Goal: Task Accomplishment & Management: Manage account settings

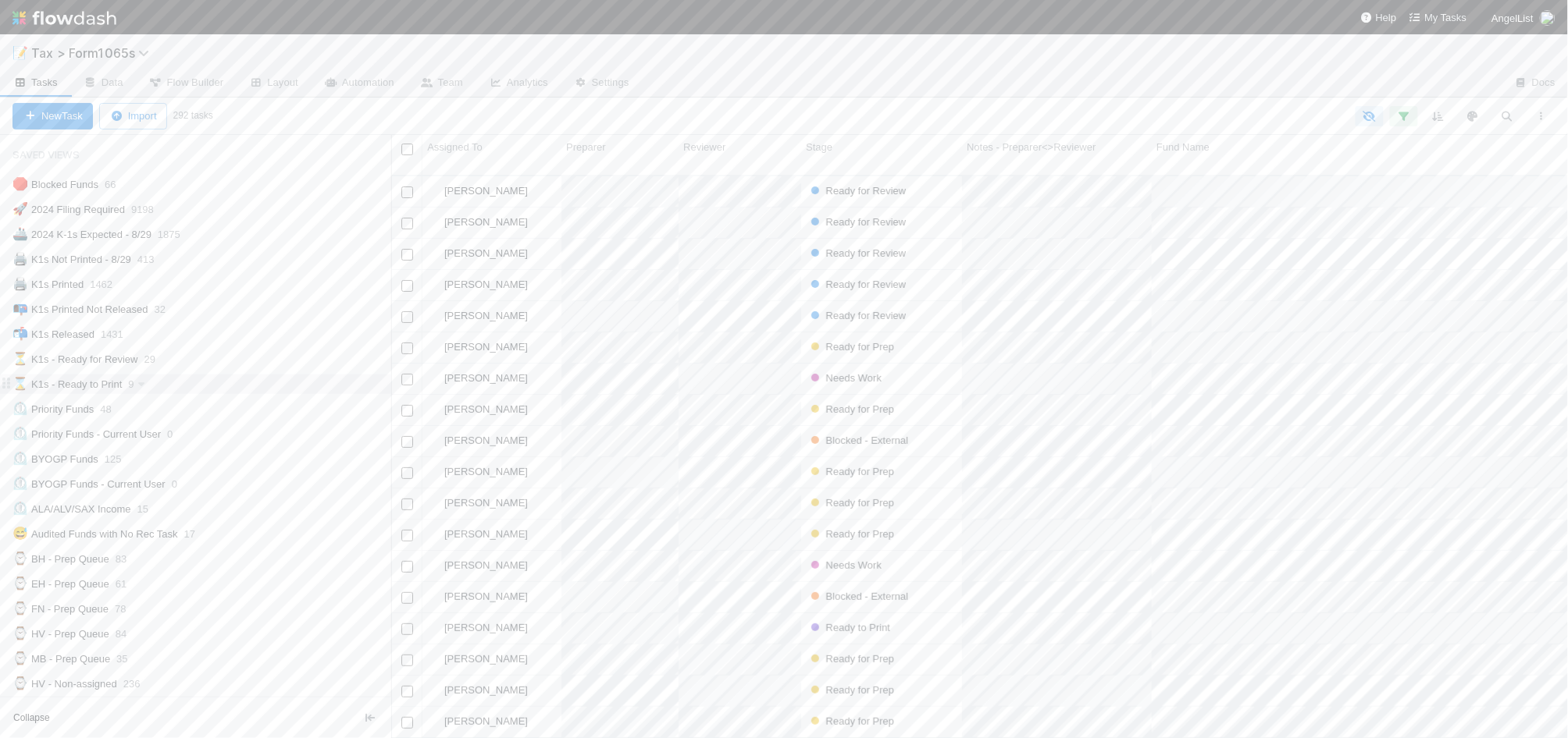
click at [207, 386] on div "⌛ K1s - Ready to Print 9" at bounding box center [201, 385] width 378 height 19
drag, startPoint x: 293, startPoint y: 488, endPoint x: 252, endPoint y: 482, distance: 41.4
click at [293, 483] on div "💡 8.29 Funds Blocked by Child Fund 45" at bounding box center [201, 473] width 378 height 19
click at [252, 482] on div "💡 8.29 Funds Blocked by Child Fund 45" at bounding box center [201, 473] width 378 height 19
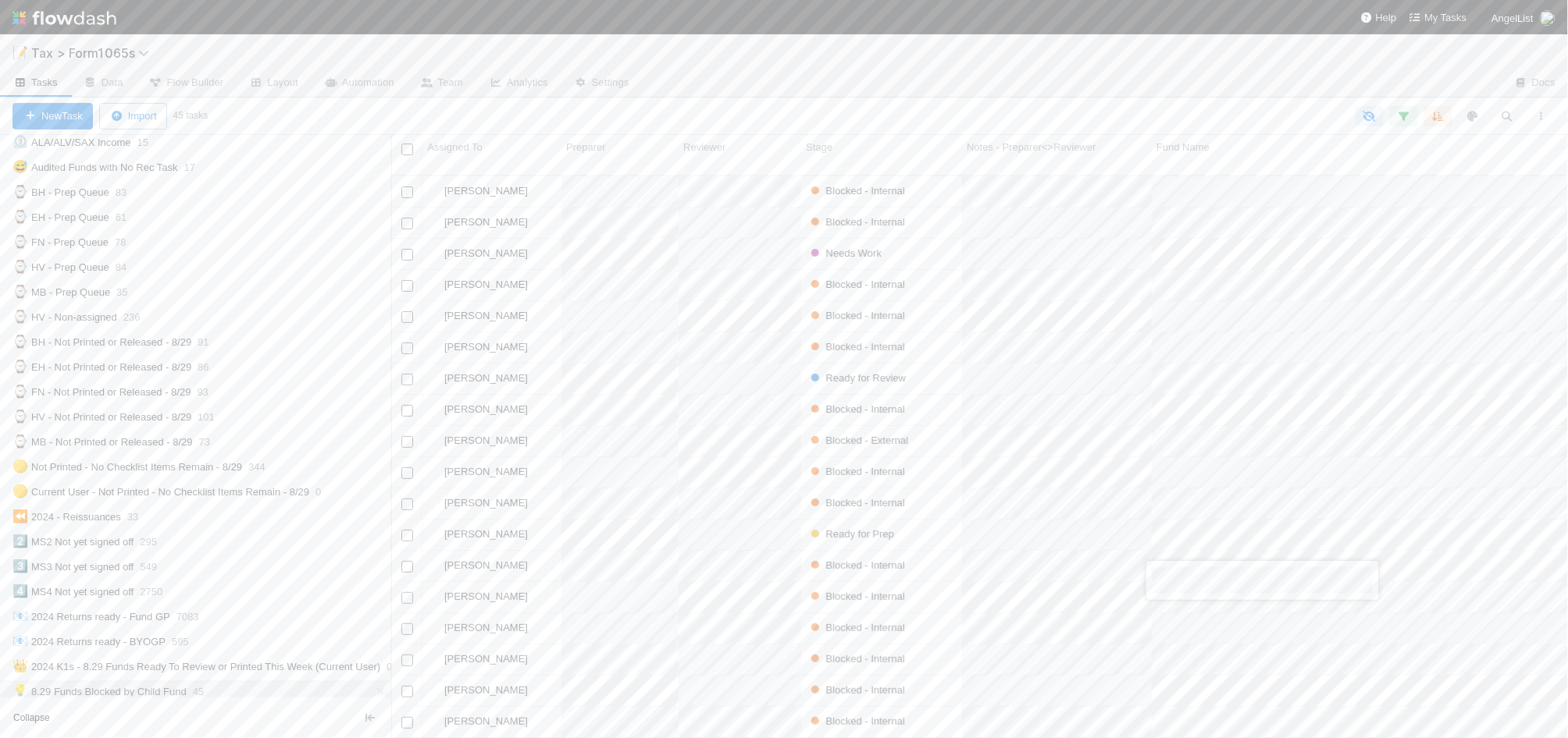
click at [106, 223] on div at bounding box center [784, 369] width 1568 height 738
click at [106, 223] on div "⌚ EH - Prep Queue" at bounding box center [60, 217] width 97 height 19
click at [856, 149] on div "Stage" at bounding box center [882, 148] width 152 height 16
click at [861, 172] on div "Sort First → Last" at bounding box center [895, 177] width 178 height 23
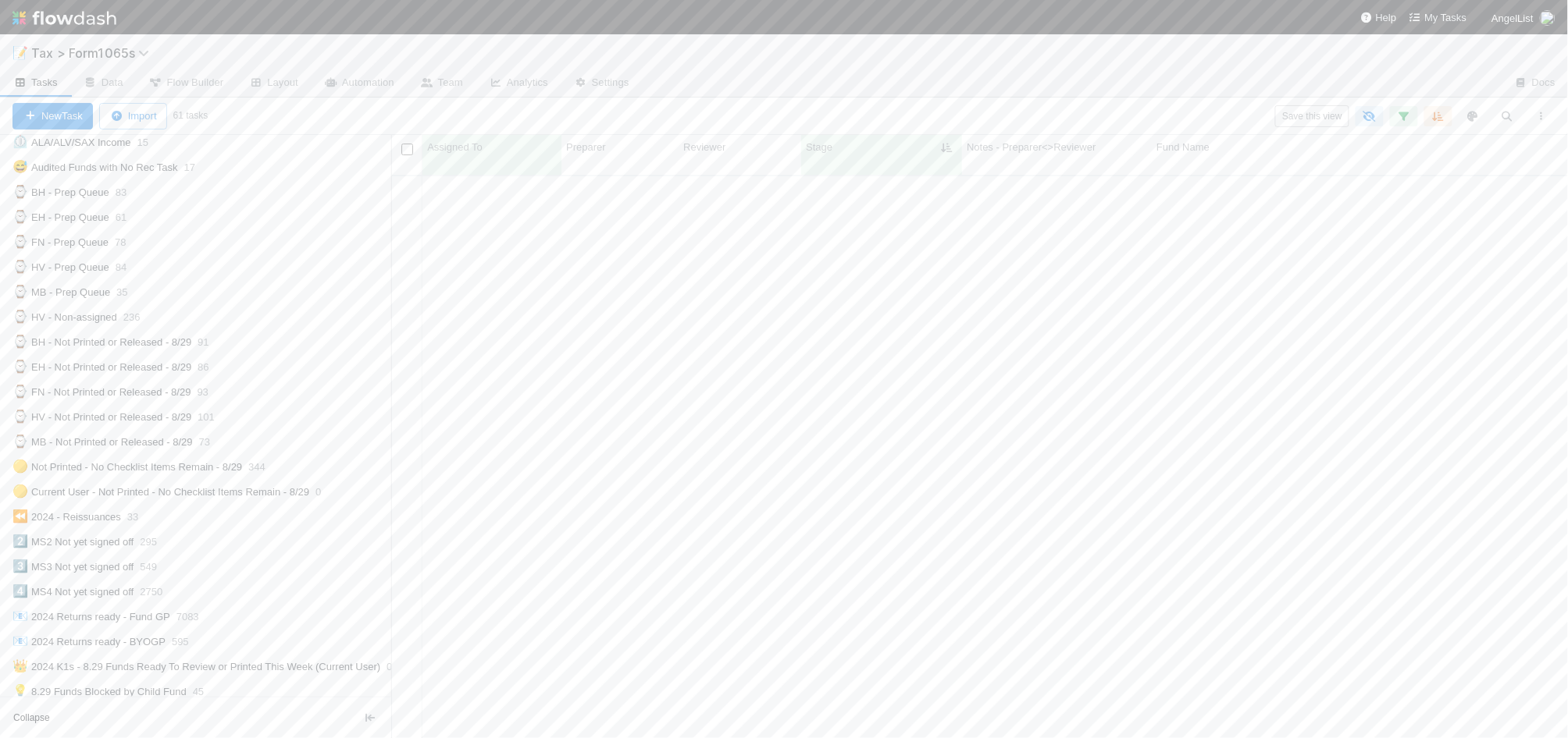
scroll to position [1343, 0]
click at [909, 470] on div "Needs Work" at bounding box center [881, 486] width 160 height 30
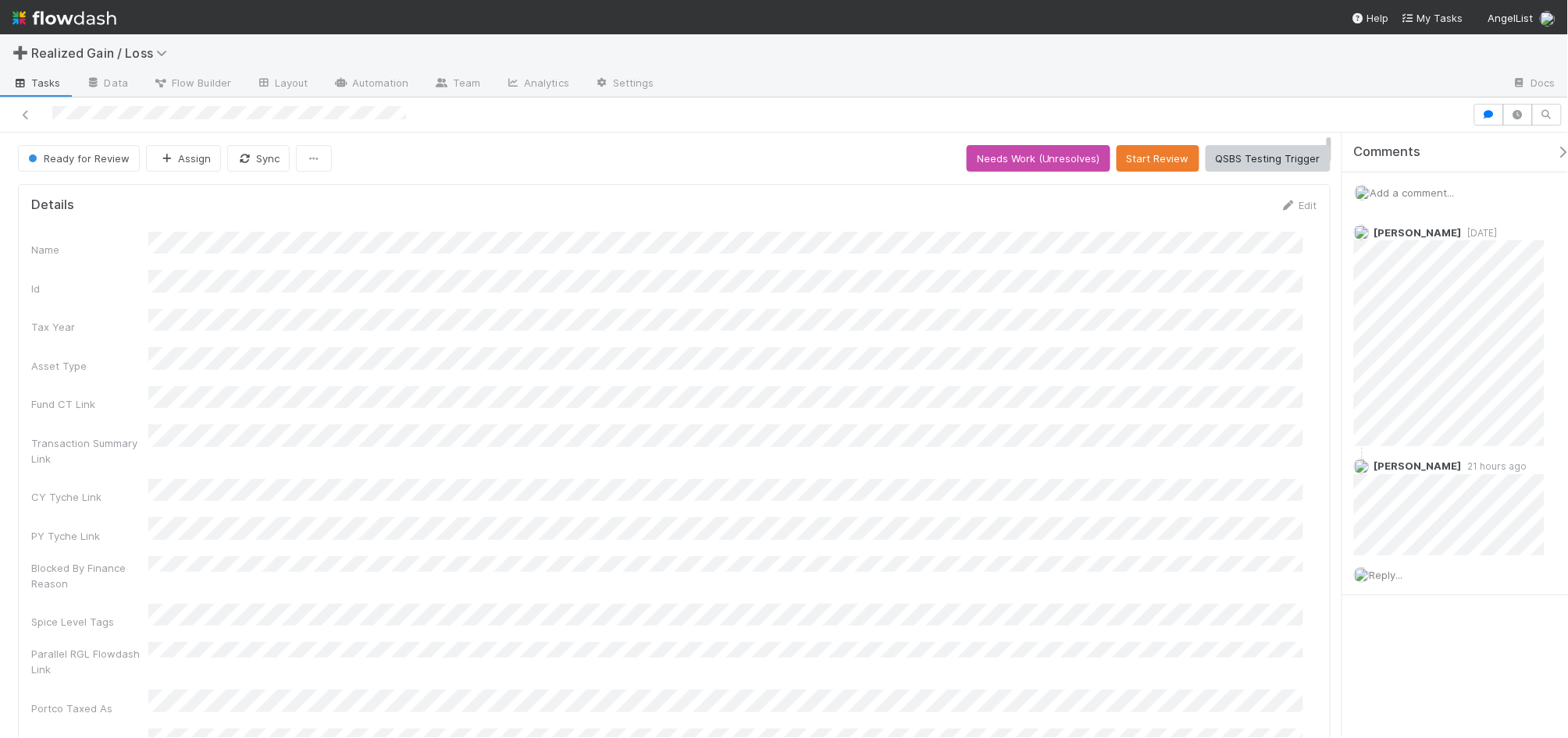
click at [1469, 193] on div "Add a comment..." at bounding box center [1462, 193] width 240 height 41
click at [1434, 190] on span "Add a comment..." at bounding box center [1412, 193] width 84 height 12
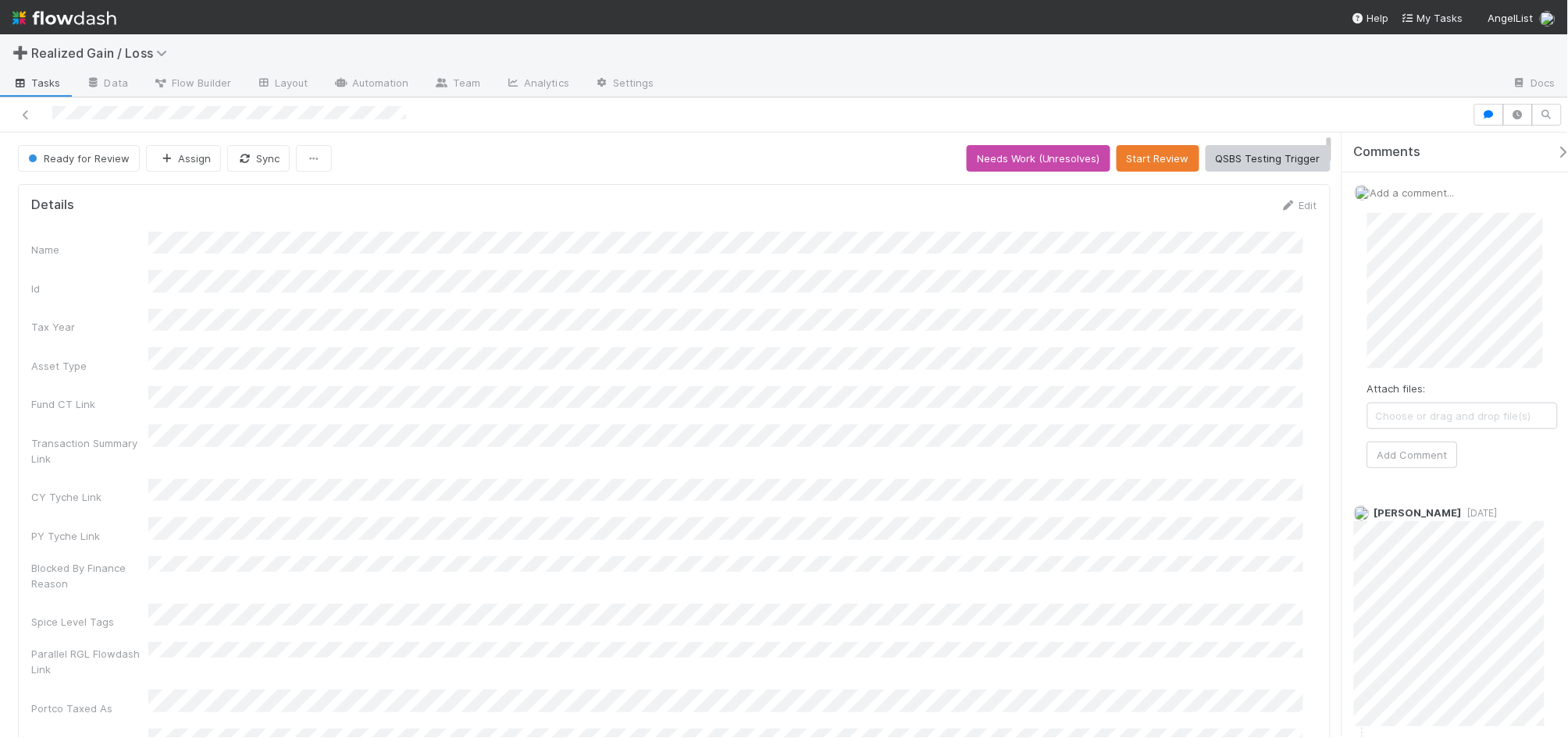
click at [1366, 290] on div "Attach files: Choose or drag and drop file(s) Add Comment" at bounding box center [1462, 340] width 215 height 280
click at [1390, 465] on button "Add Comment" at bounding box center [1412, 471] width 90 height 27
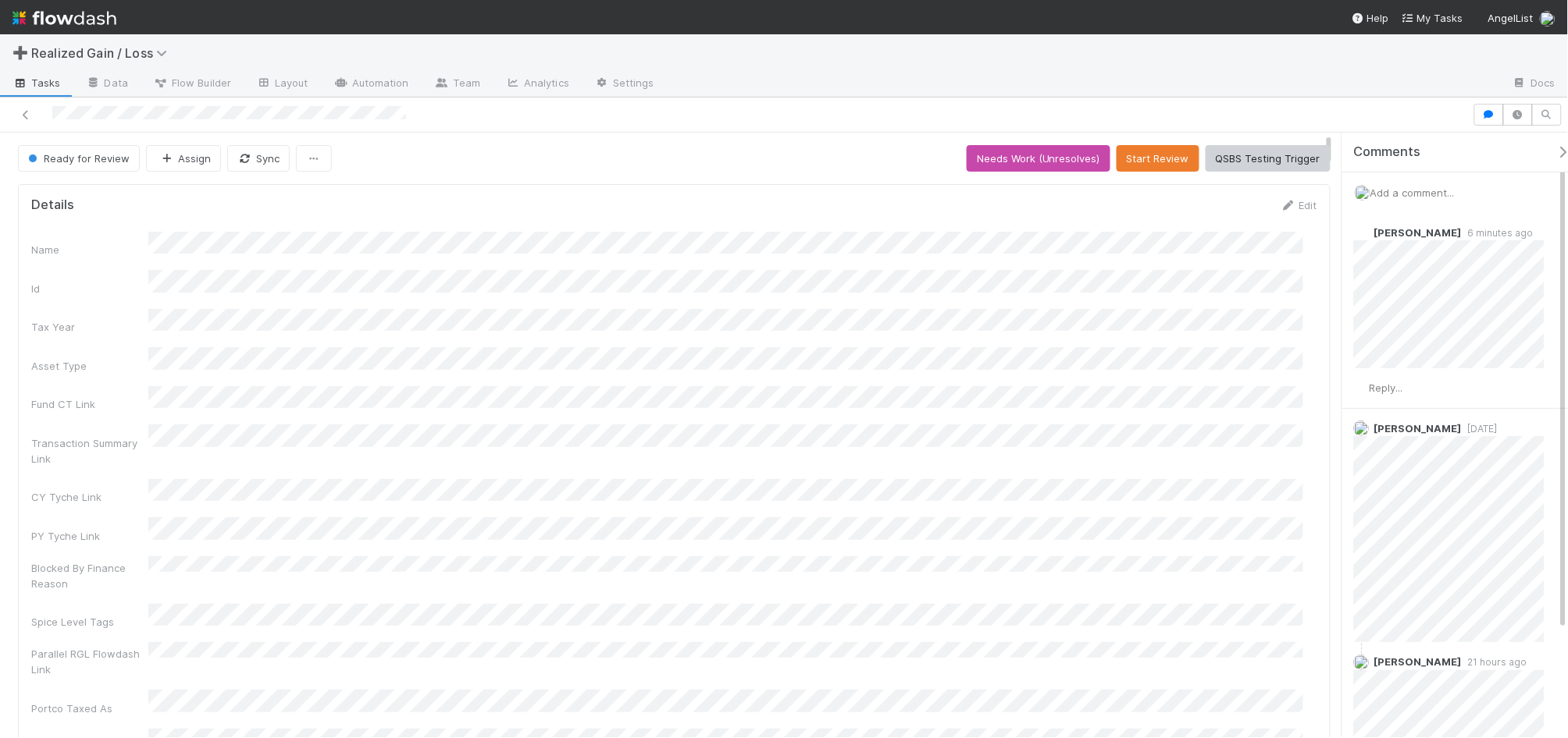
click at [1443, 205] on div "Add a comment..." at bounding box center [1462, 193] width 240 height 41
click at [1440, 188] on span "Add a comment..." at bounding box center [1412, 193] width 84 height 12
click at [1314, 293] on div "Ready for Review Assign Sync Needs Work (Unresolves) Start Review QSBS Testing …" at bounding box center [784, 435] width 1568 height 605
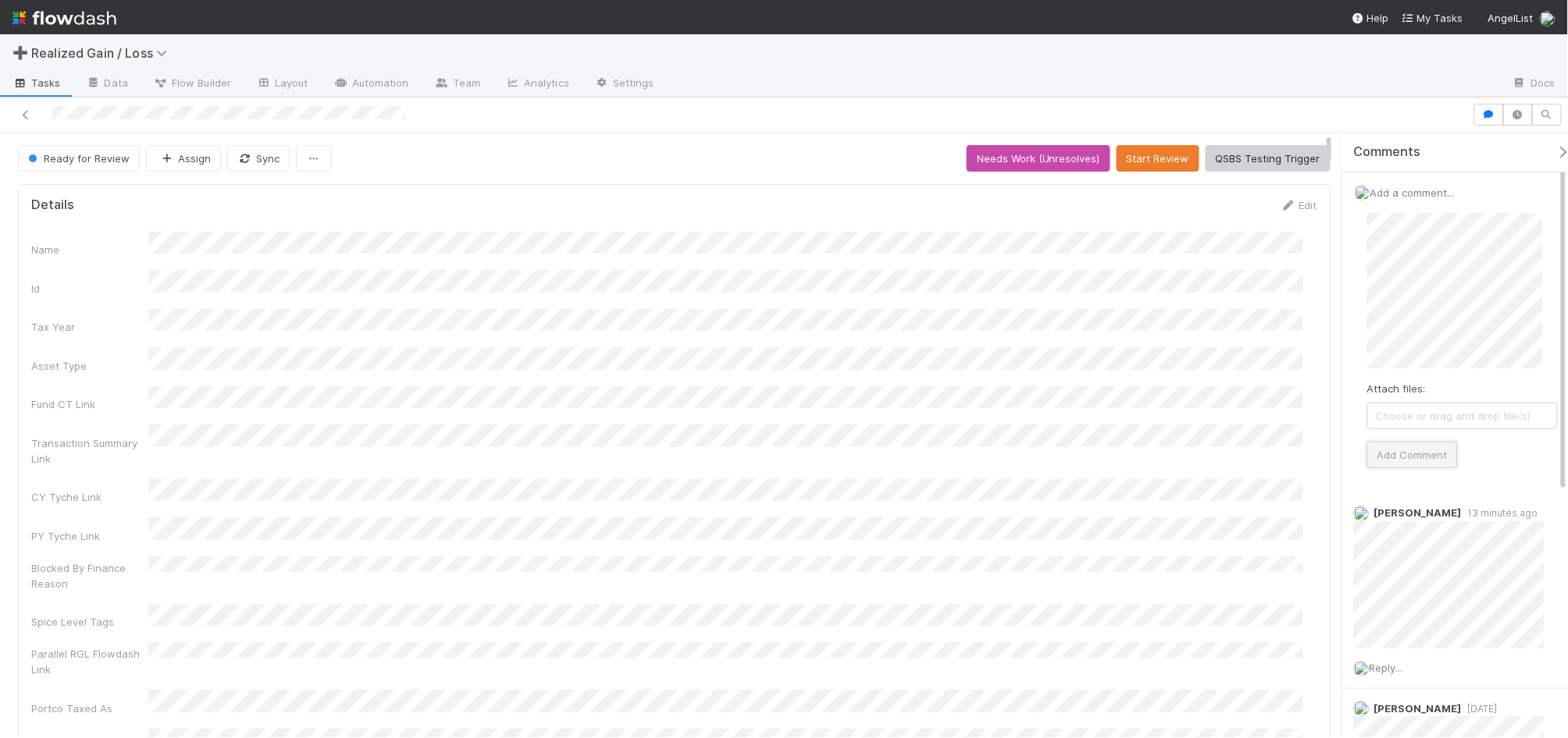
click at [1399, 454] on button "Add Comment" at bounding box center [1412, 455] width 90 height 27
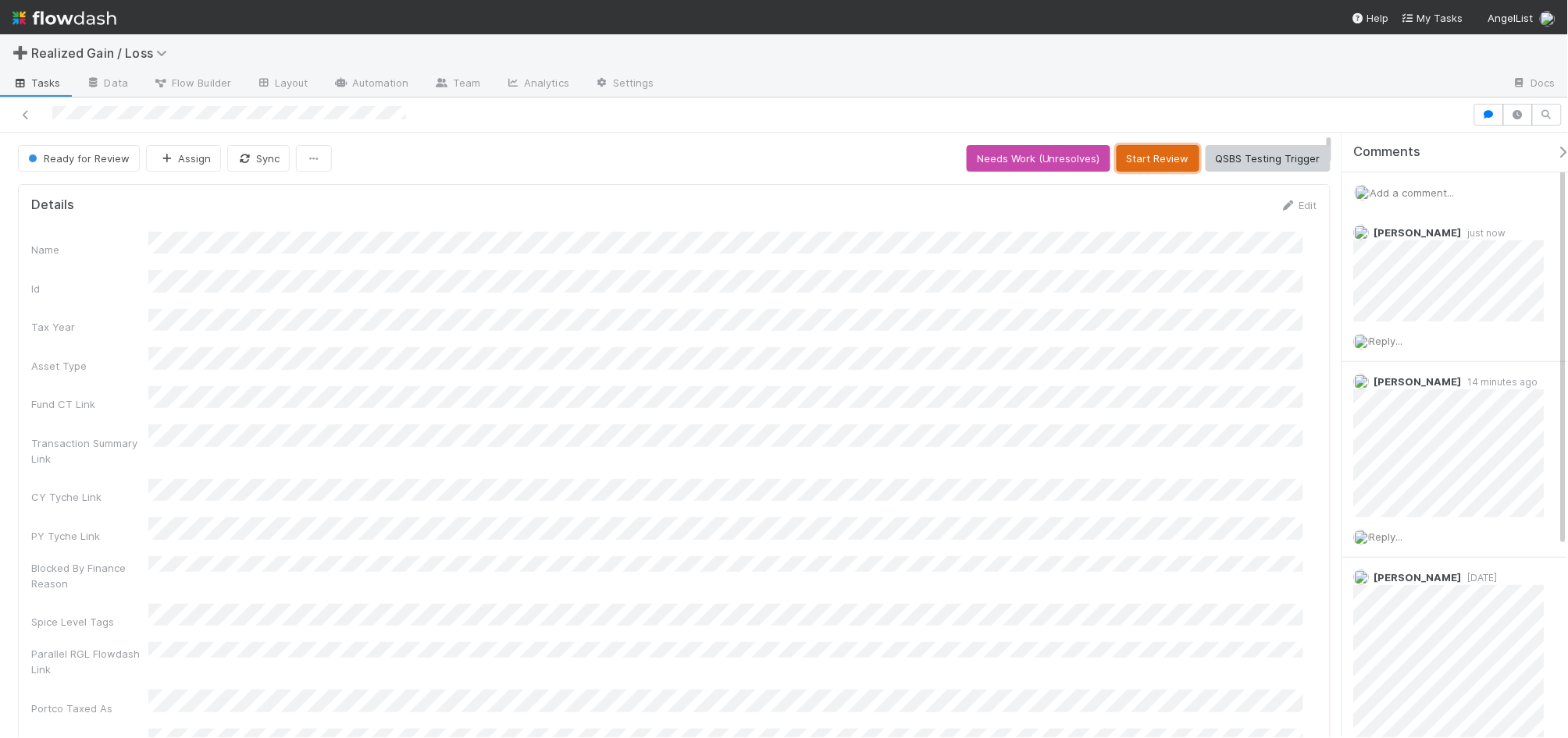
click at [1134, 160] on button "Start Review" at bounding box center [1158, 159] width 82 height 27
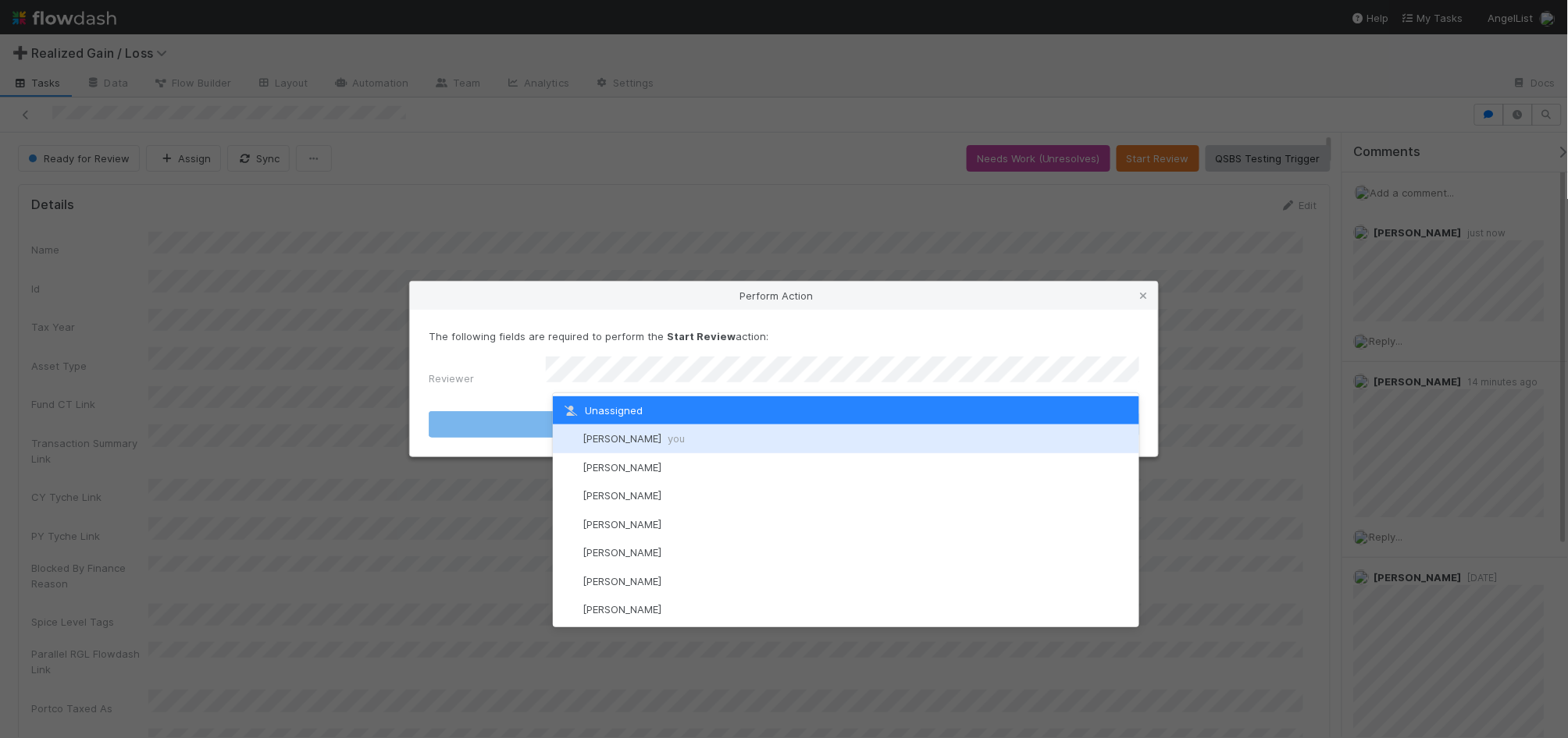
click at [914, 439] on div "Amy Gregorius you" at bounding box center [846, 439] width 587 height 28
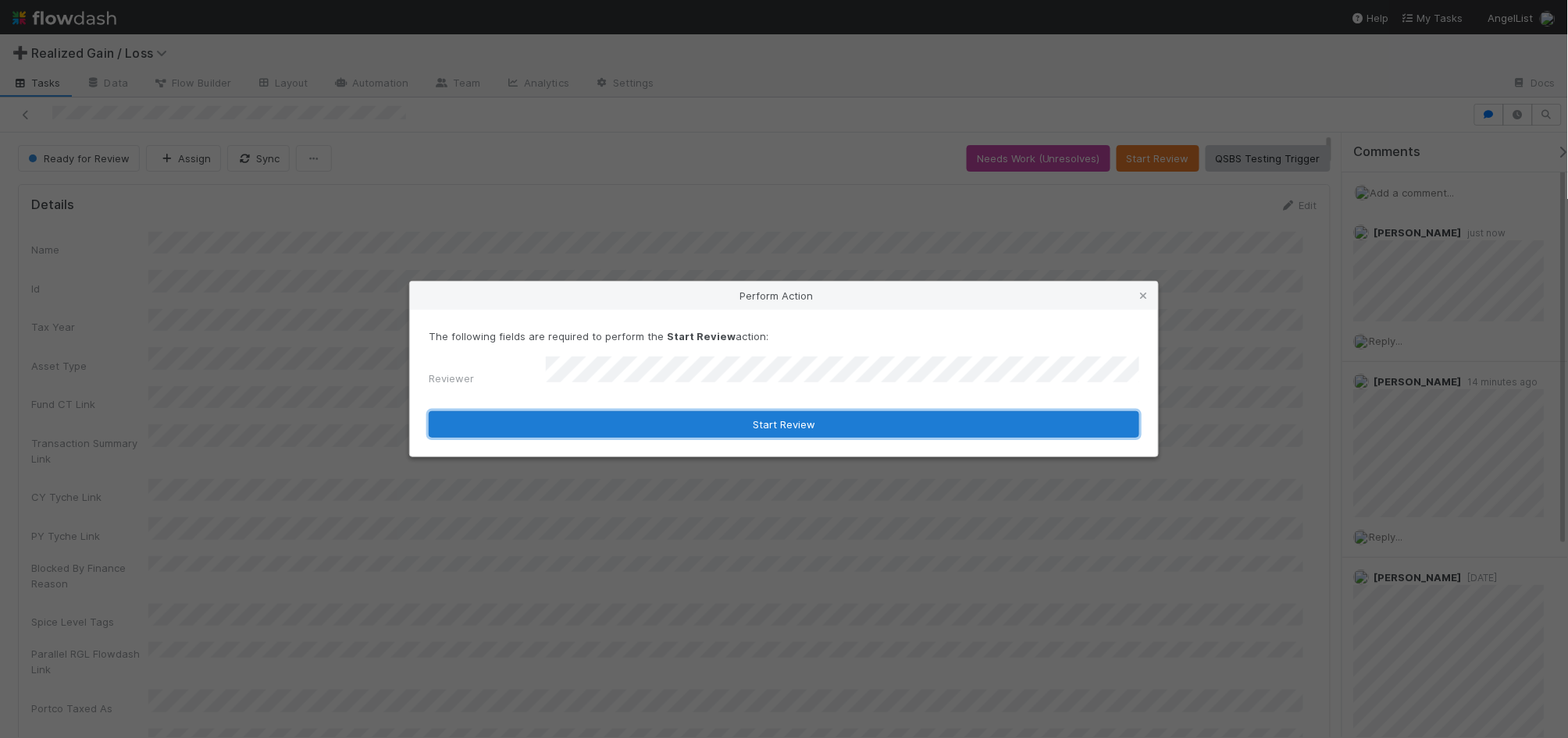
click at [761, 416] on button "Start Review" at bounding box center [784, 424] width 711 height 27
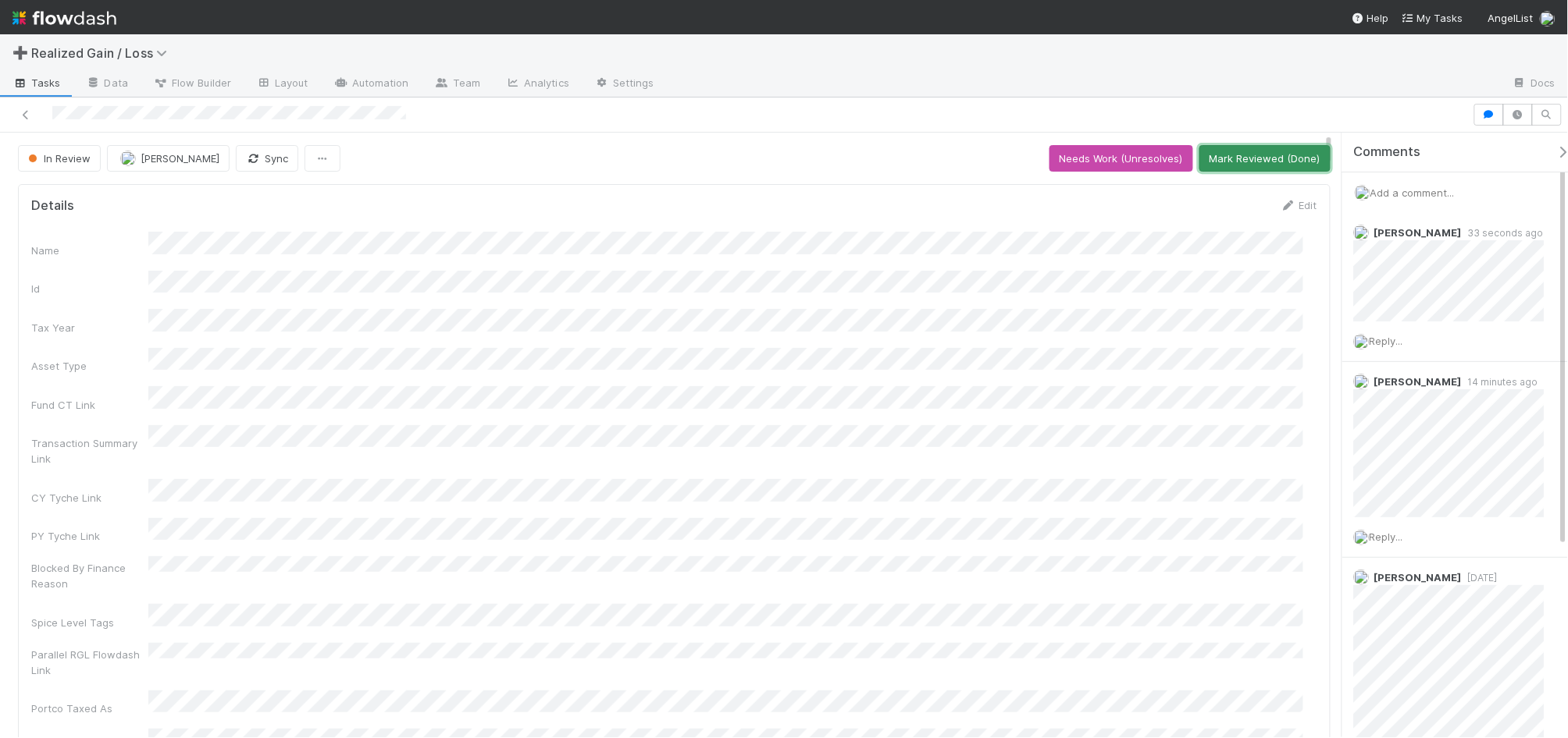
click at [1251, 167] on button "Mark Reviewed (Done)" at bounding box center [1265, 159] width 131 height 27
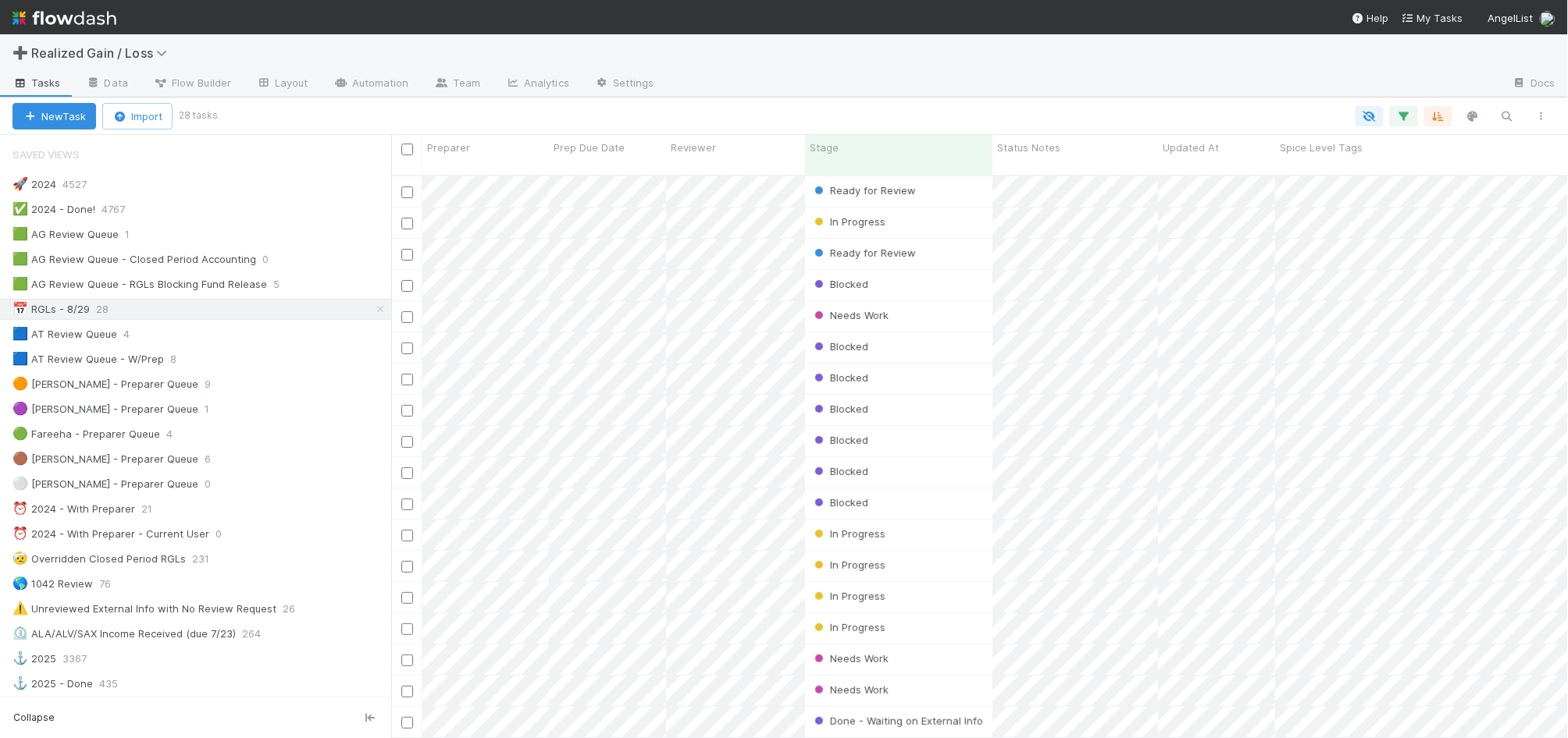
scroll to position [560, 1162]
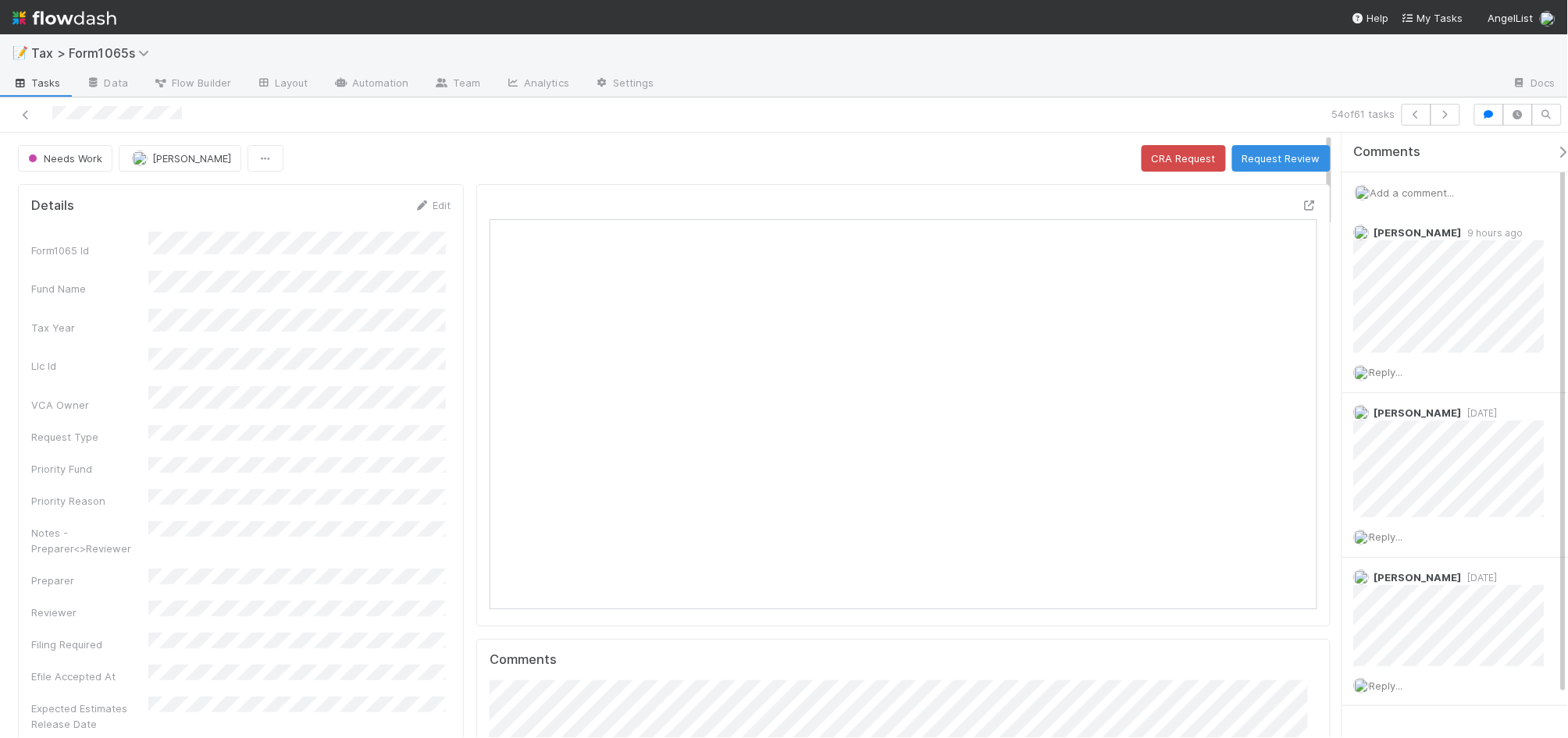
scroll to position [302, 803]
drag, startPoint x: 1314, startPoint y: 71, endPoint x: 809, endPoint y: 39, distance: 506.0
click at [1314, 72] on div at bounding box center [1083, 84] width 833 height 25
click at [24, 112] on icon at bounding box center [26, 114] width 16 height 10
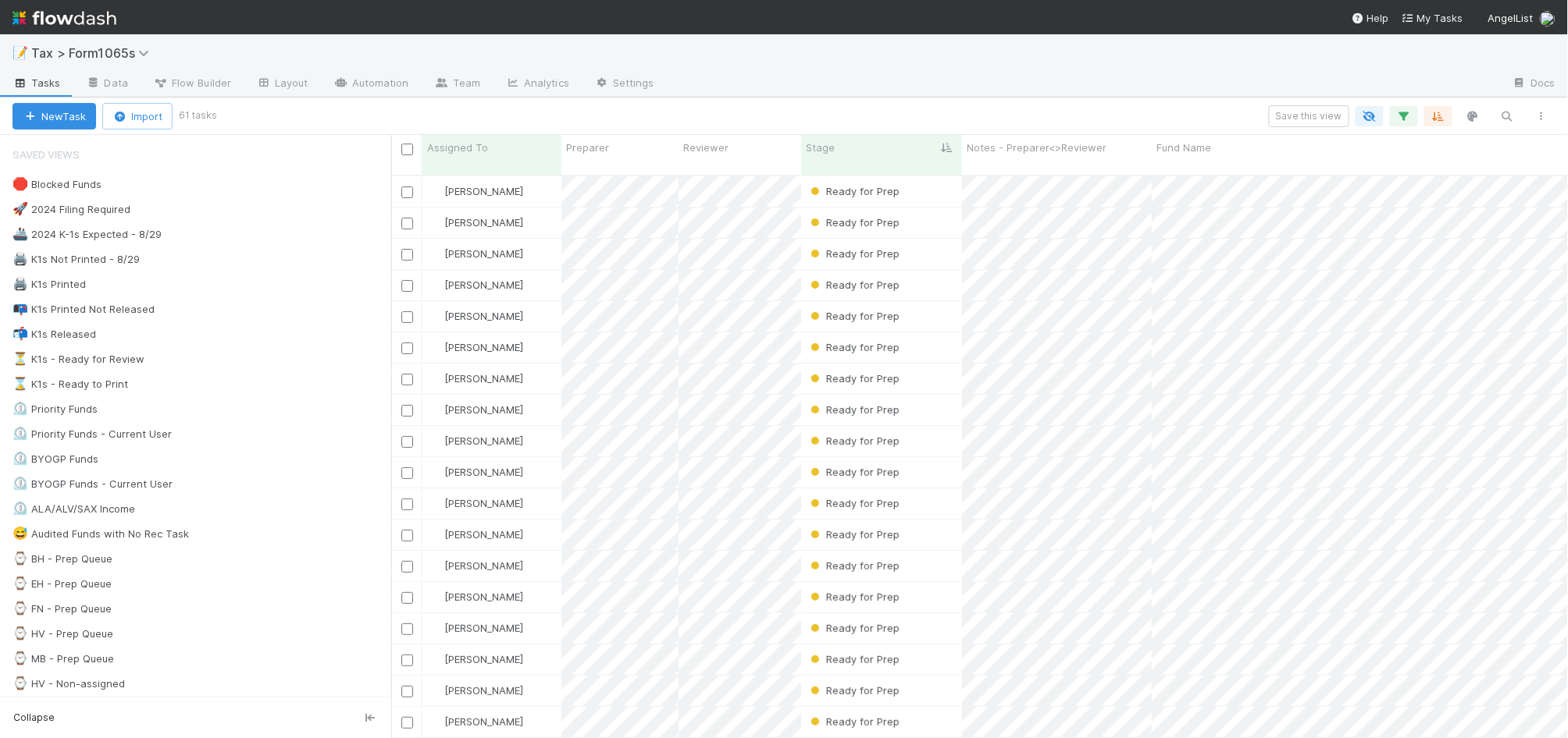
scroll to position [560, 1162]
click at [274, 391] on div "⌛ K1s - Ready to Print 12" at bounding box center [201, 385] width 378 height 19
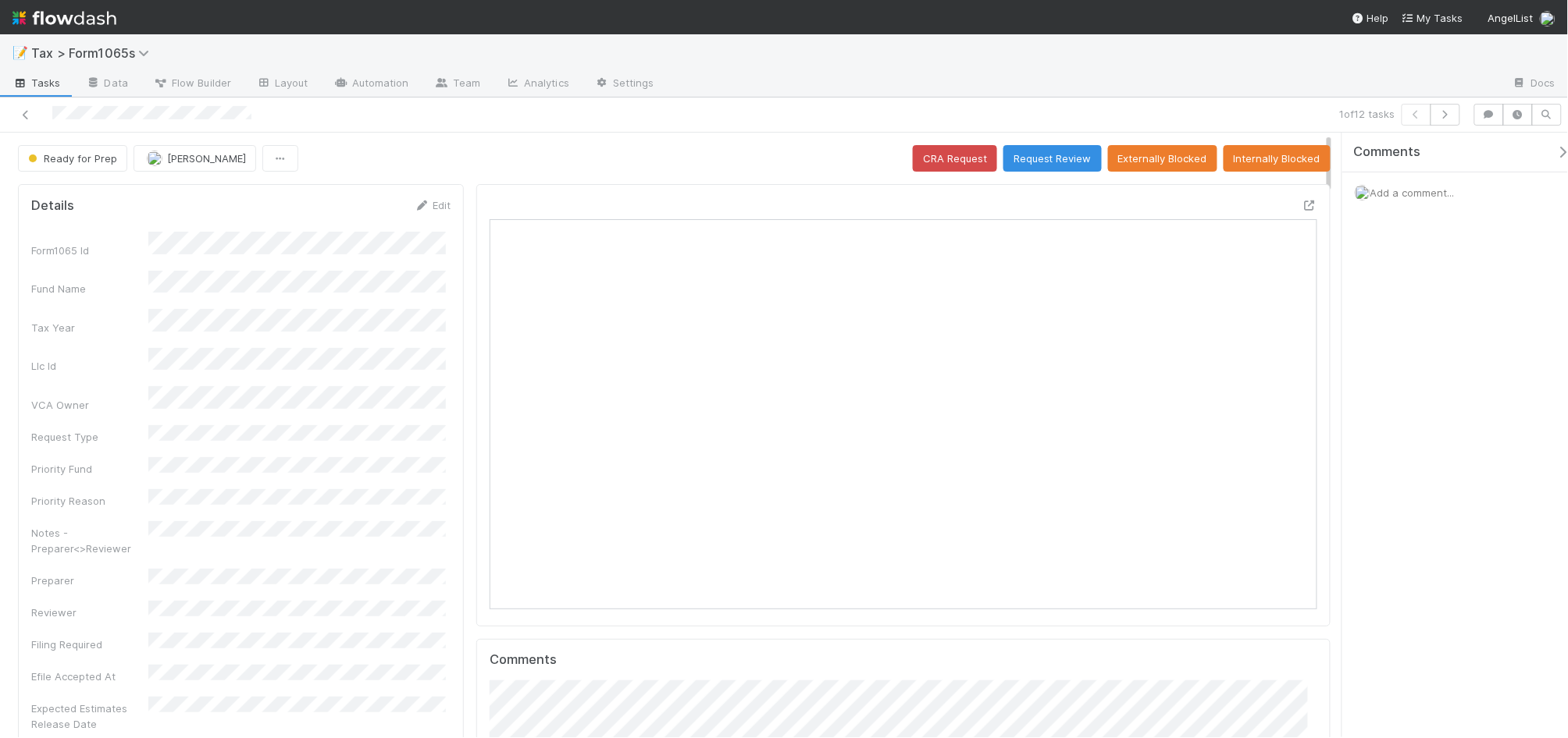
scroll to position [302, 803]
click at [1448, 117] on icon "button" at bounding box center [1446, 114] width 16 height 10
click at [23, 113] on icon at bounding box center [26, 114] width 16 height 10
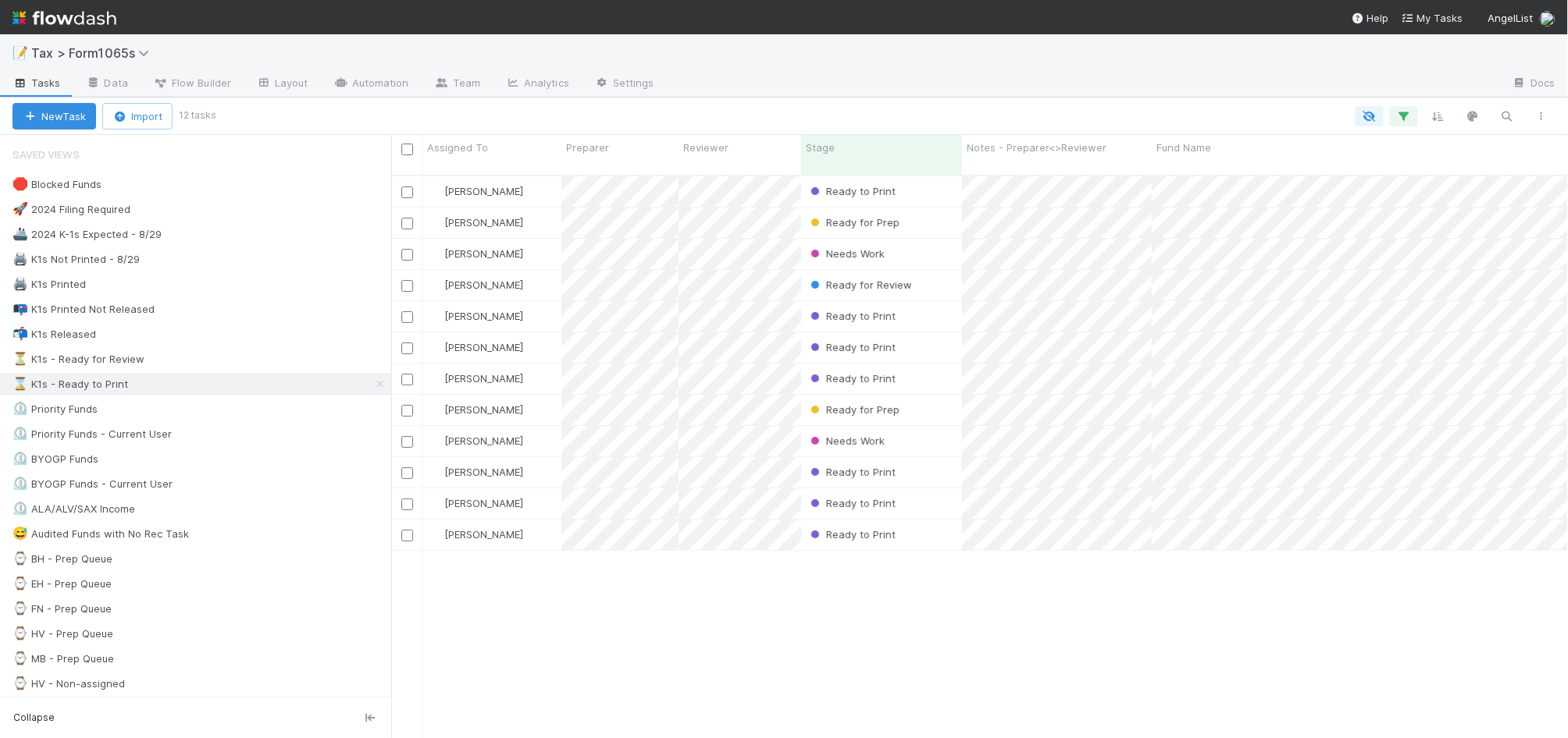
scroll to position [560, 1162]
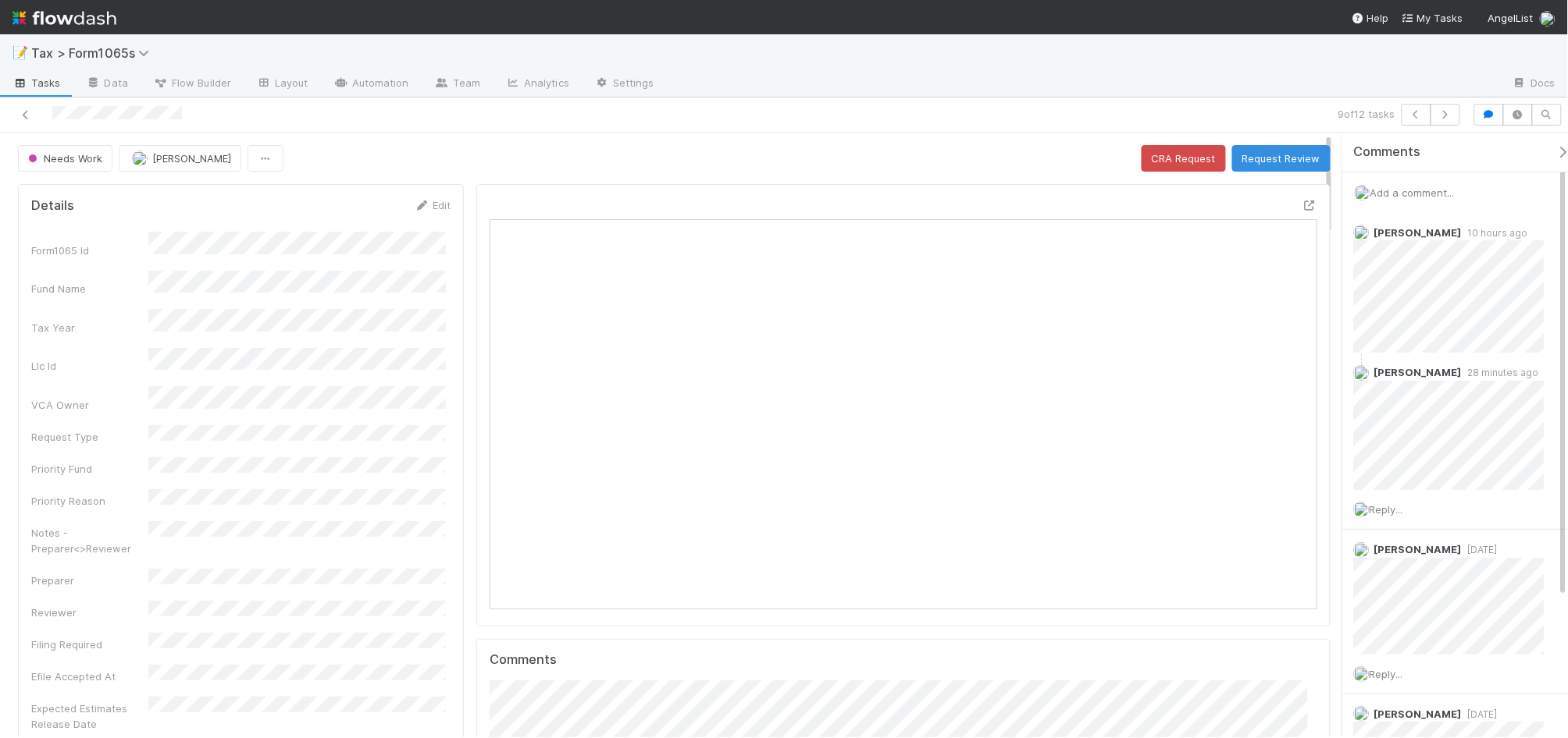
scroll to position [302, 803]
click at [23, 117] on icon at bounding box center [26, 114] width 16 height 10
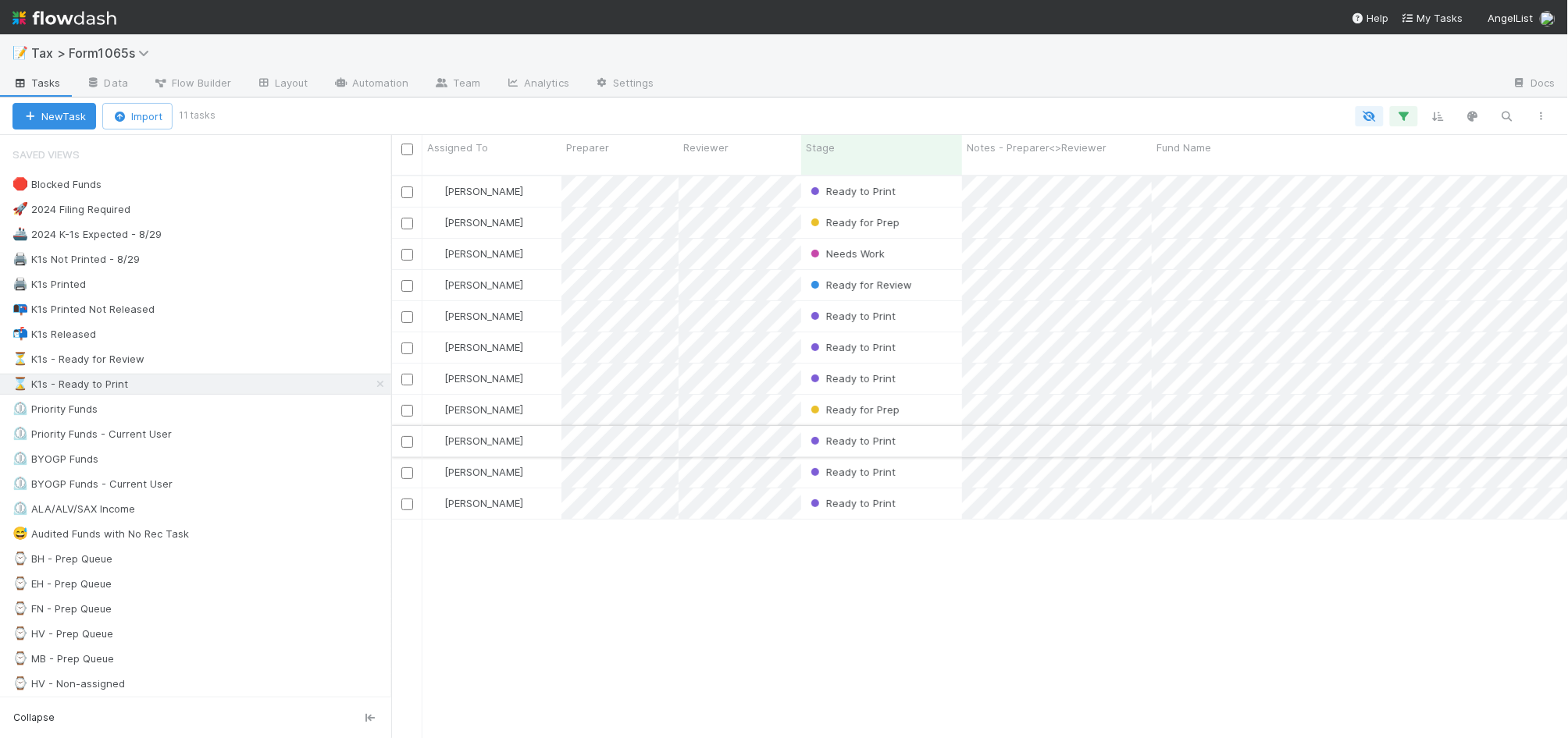
scroll to position [560, 1162]
click at [887, 216] on span "Ready for Prep" at bounding box center [854, 222] width 92 height 12
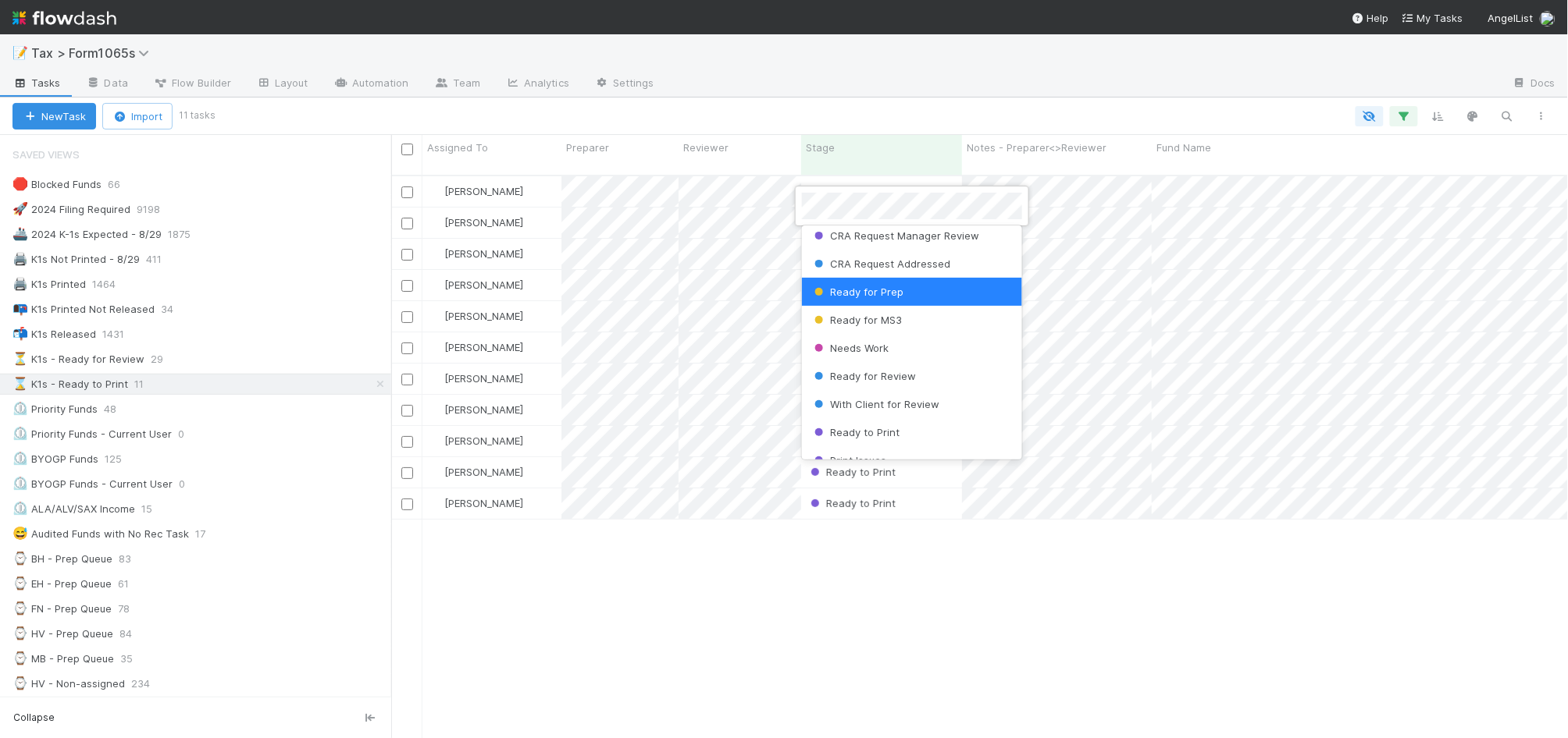
scroll to position [97, 0]
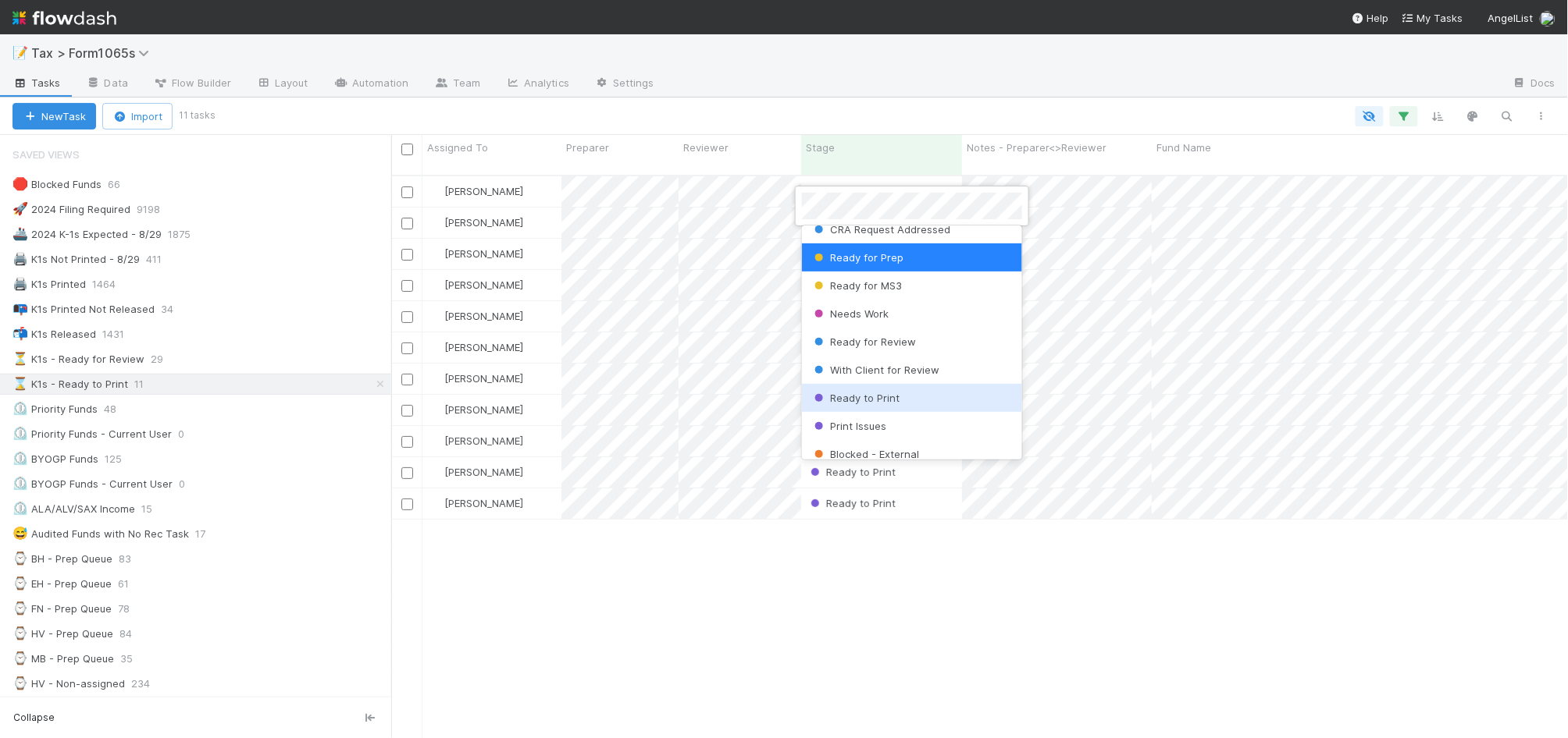
click at [929, 398] on div "Ready to Print" at bounding box center [912, 398] width 220 height 28
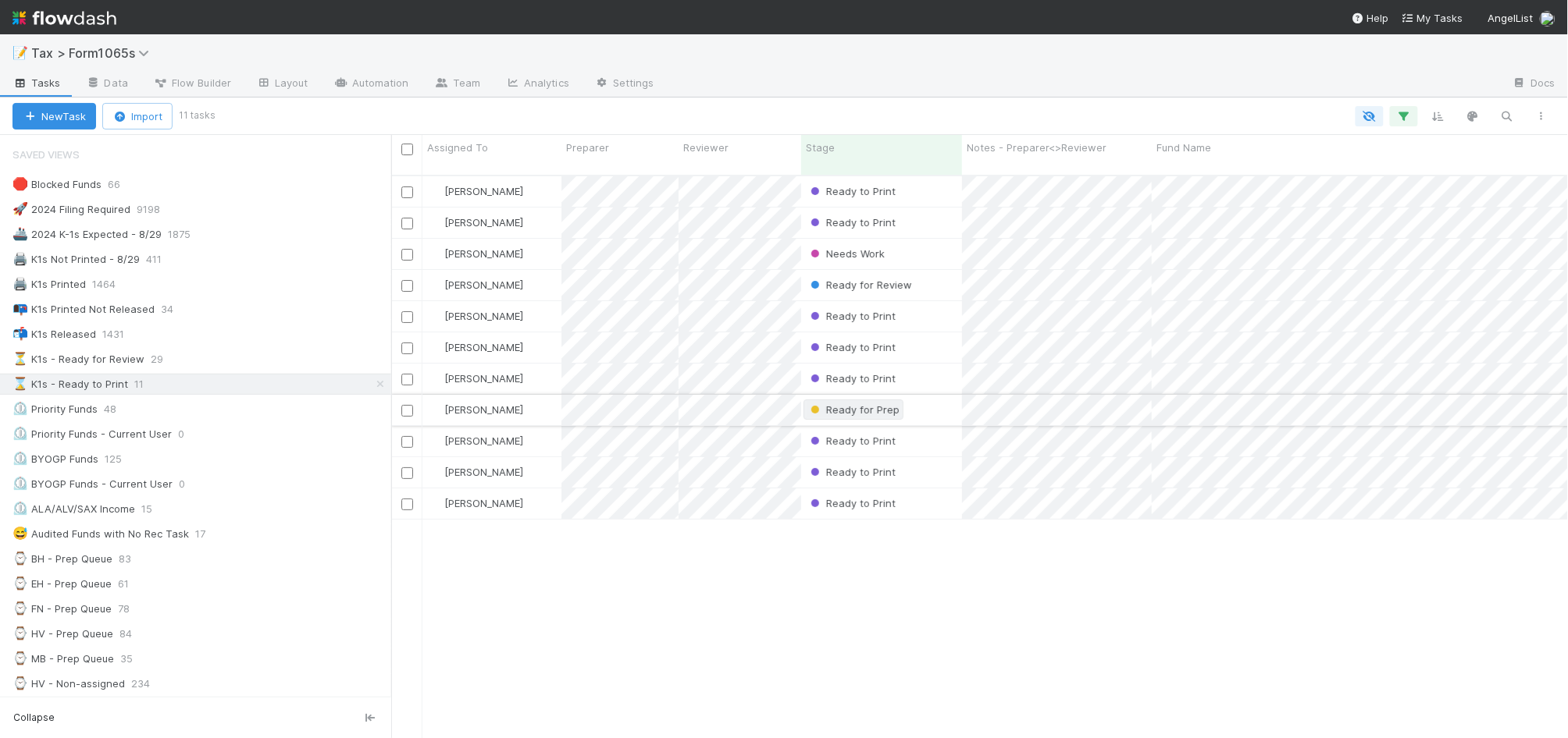
click at [871, 403] on span "Ready for Prep" at bounding box center [854, 409] width 92 height 12
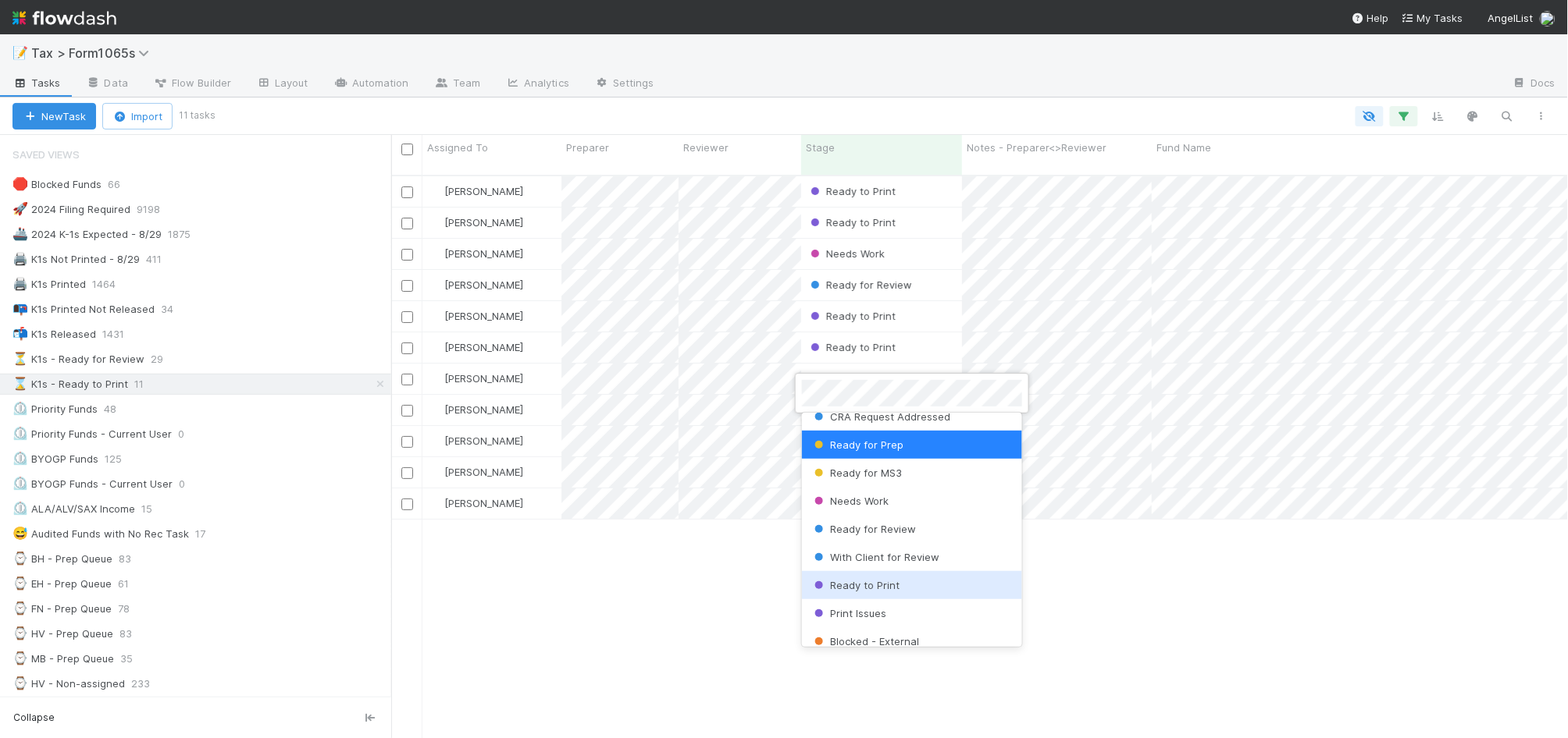
click at [930, 586] on div "Ready to Print" at bounding box center [912, 586] width 220 height 28
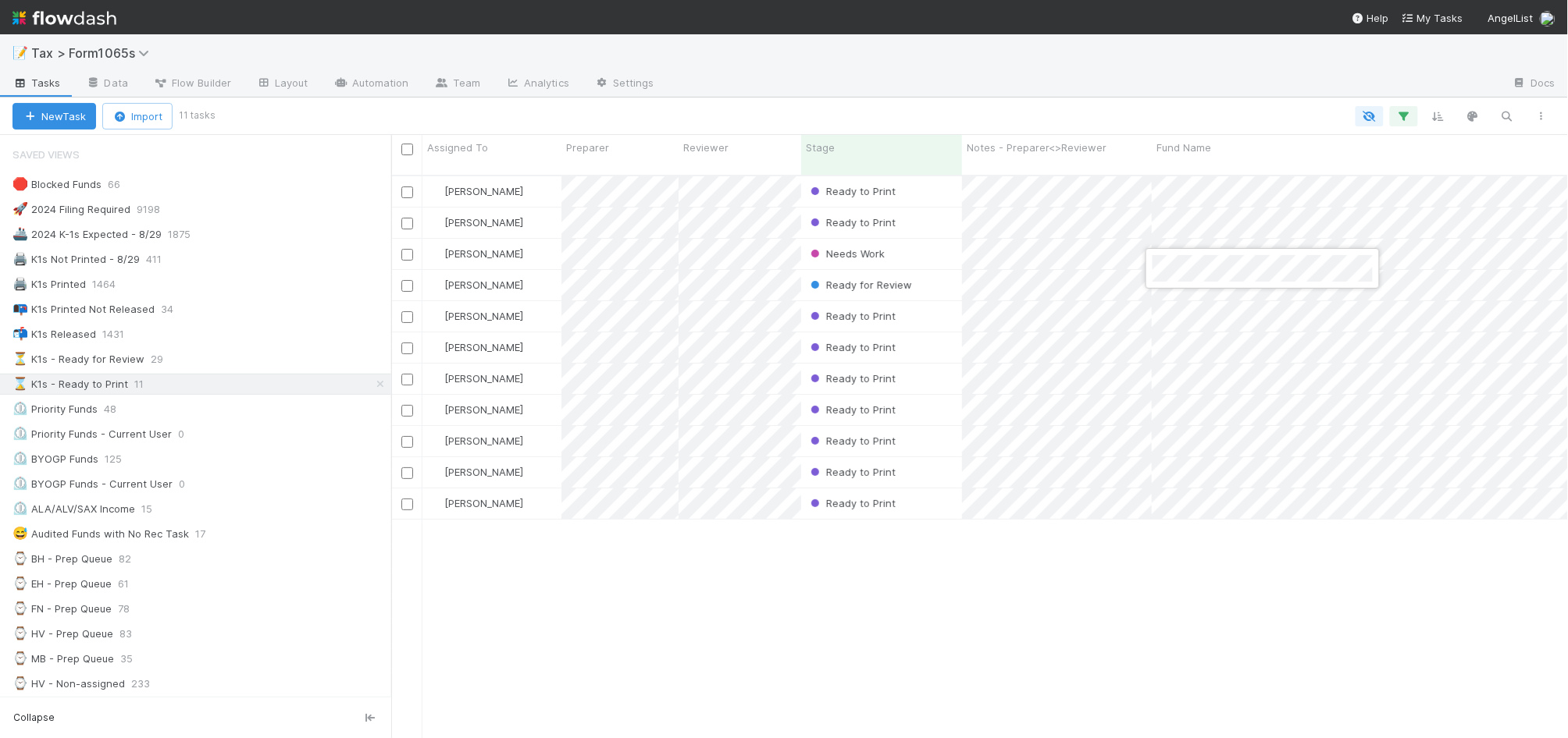
click at [1107, 274] on div at bounding box center [784, 369] width 1568 height 738
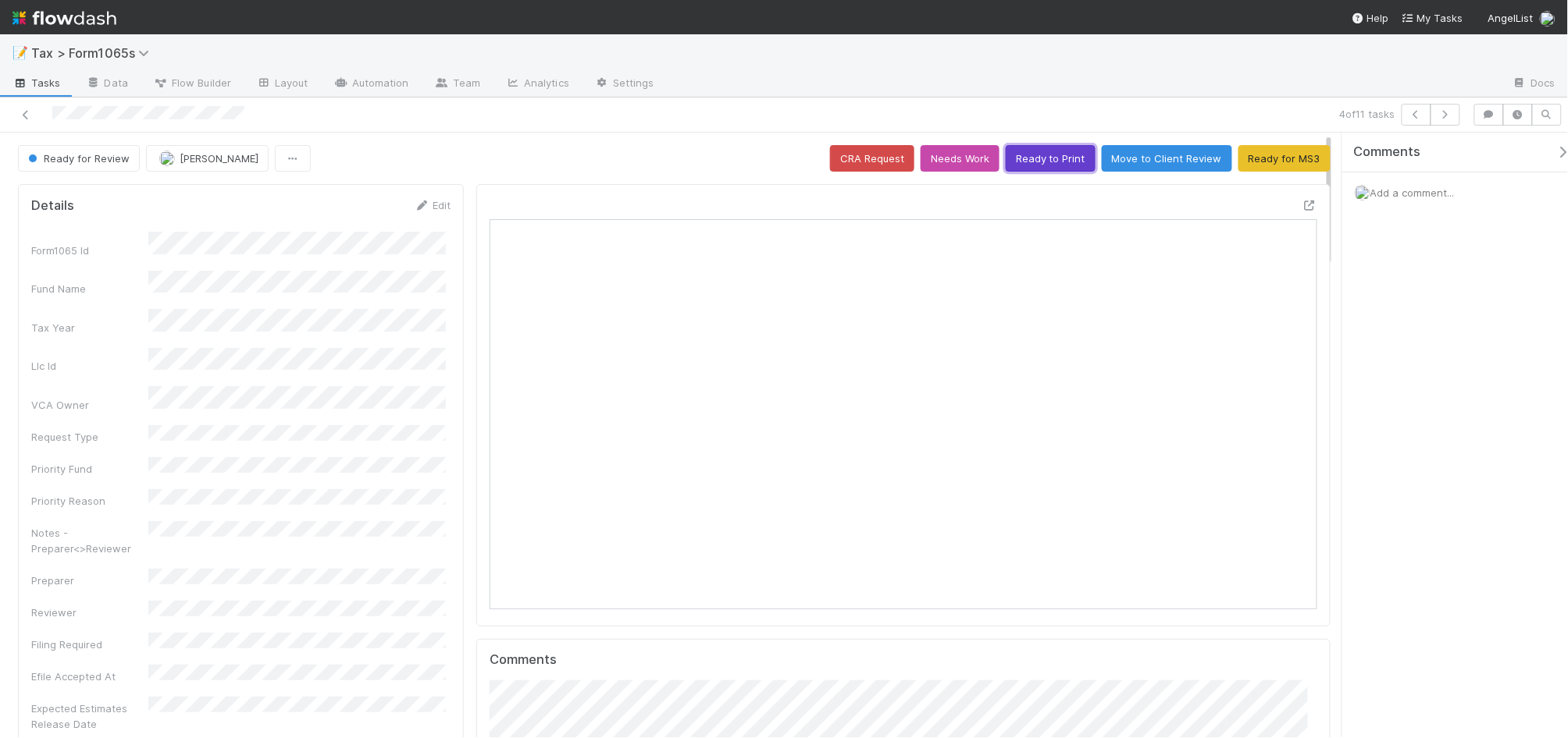
click at [1044, 164] on button "Ready to Print" at bounding box center [1050, 159] width 90 height 27
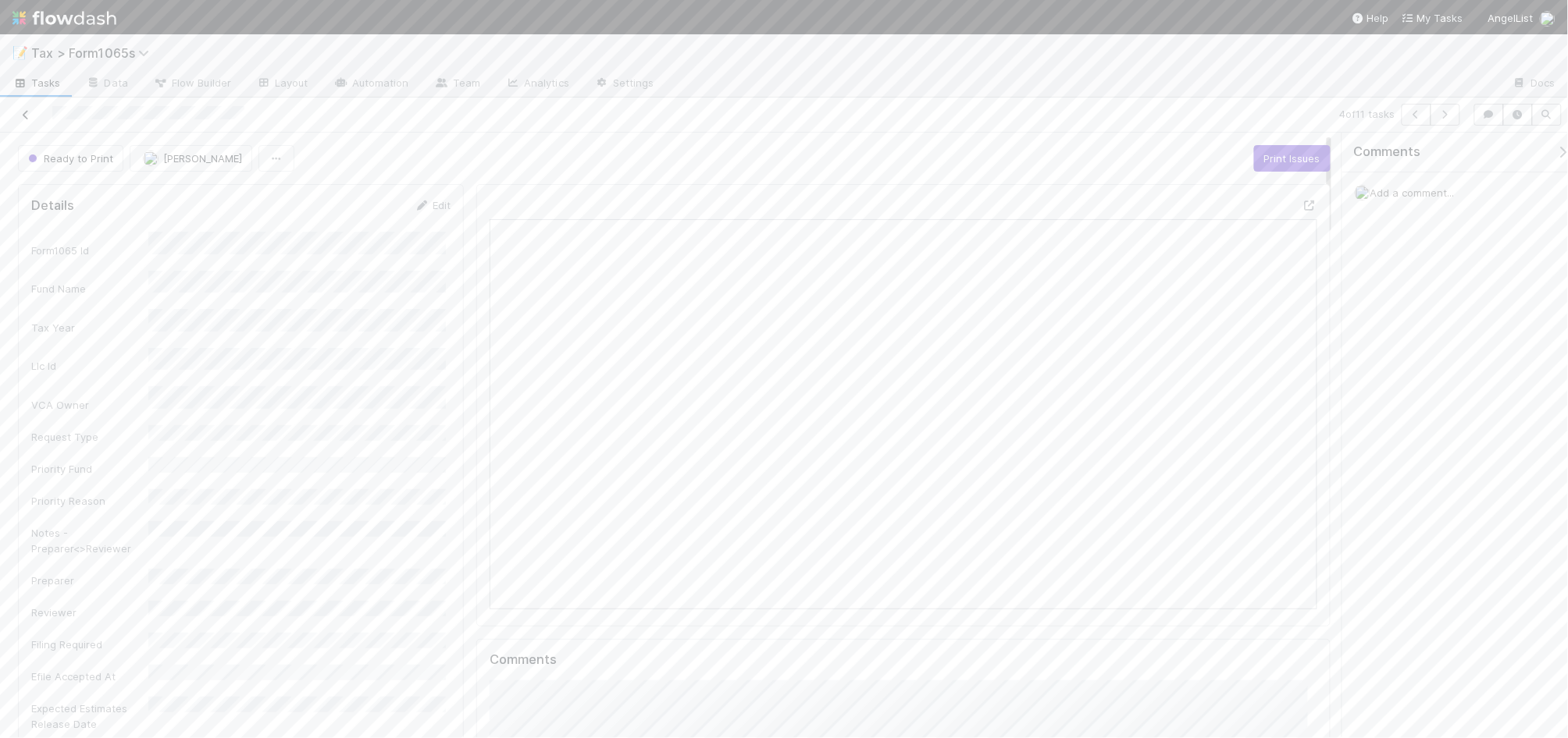
click at [23, 113] on icon at bounding box center [26, 114] width 16 height 10
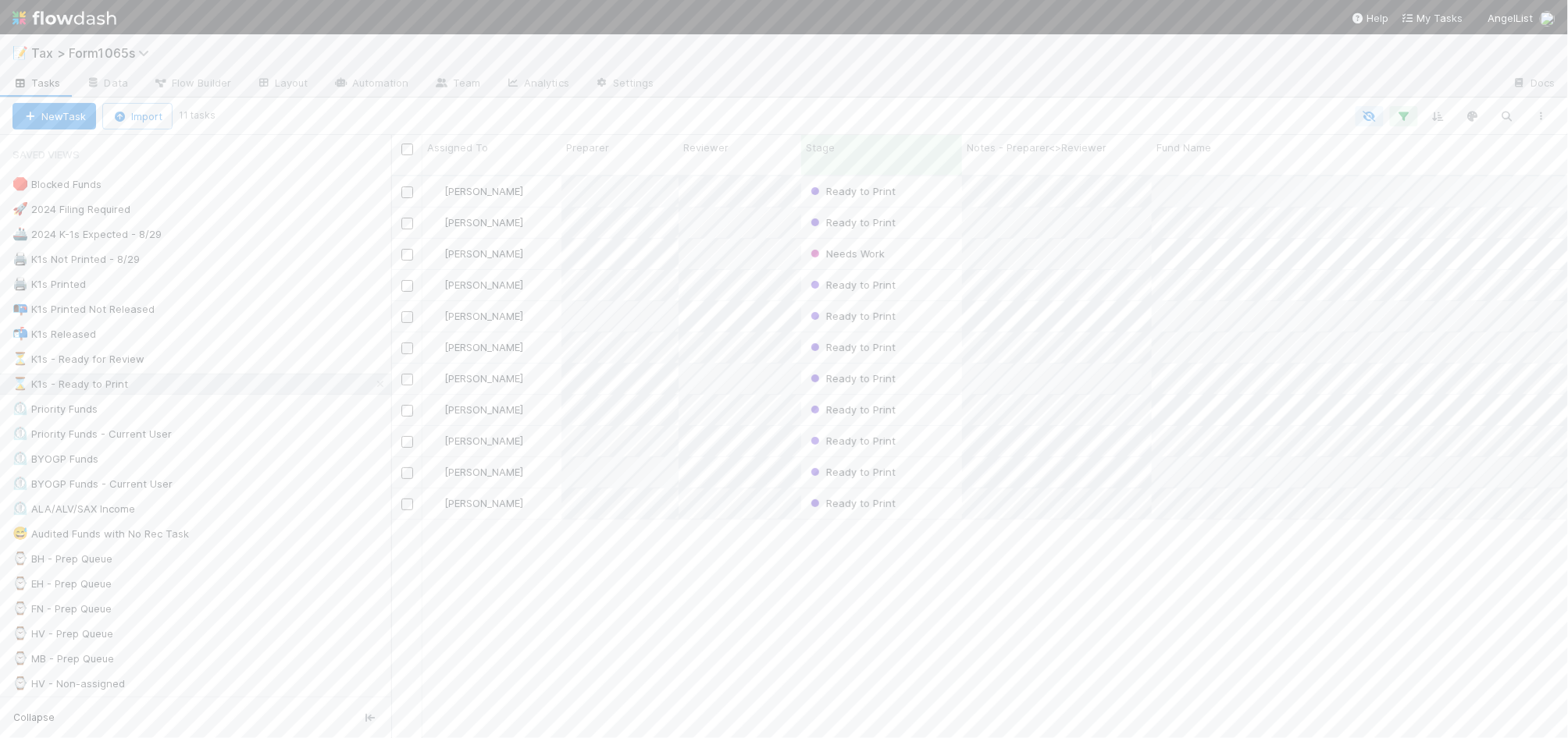
scroll to position [560, 1162]
click at [550, 486] on button "Add Comment" at bounding box center [534, 488] width 90 height 27
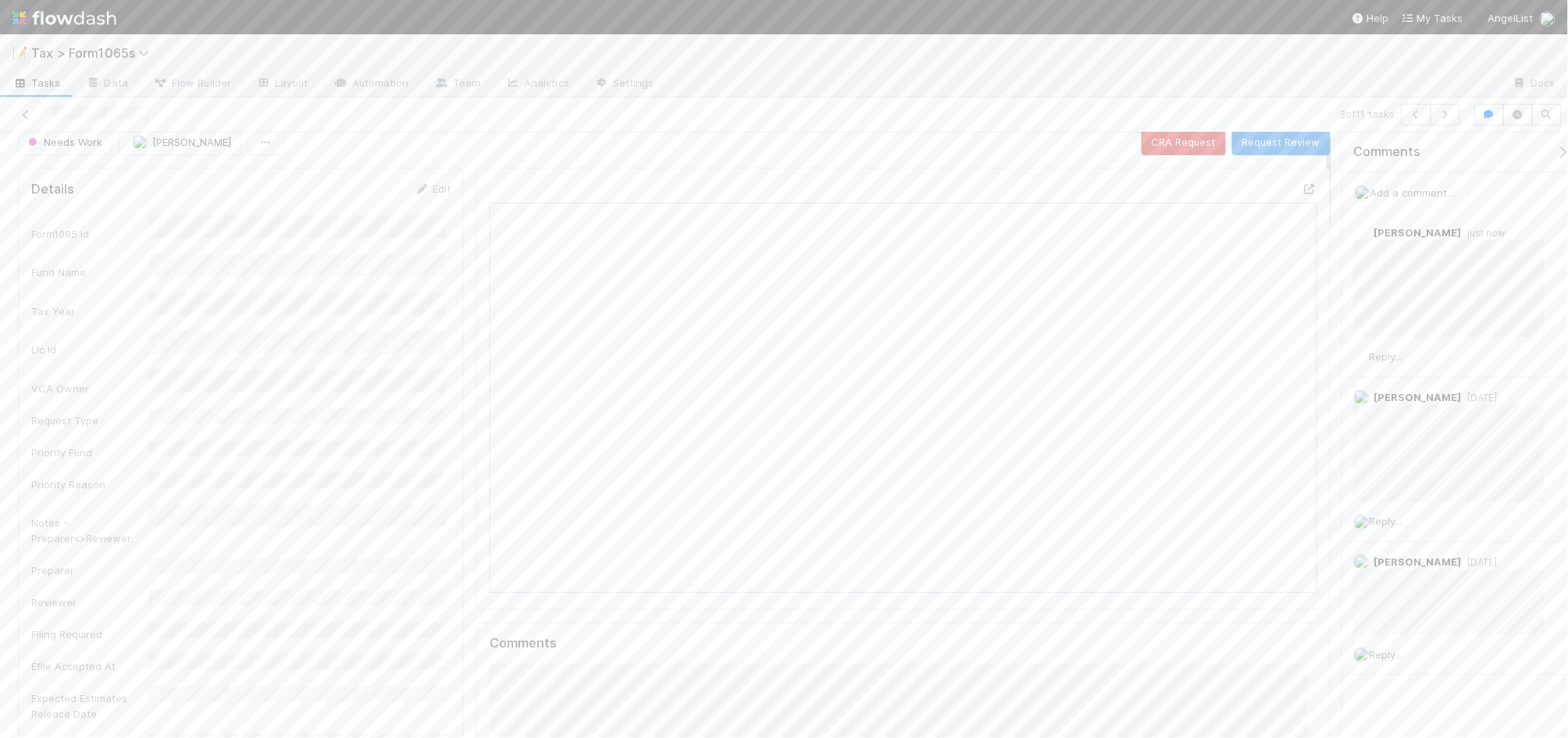
scroll to position [0, 0]
click at [25, 114] on icon at bounding box center [26, 114] width 16 height 10
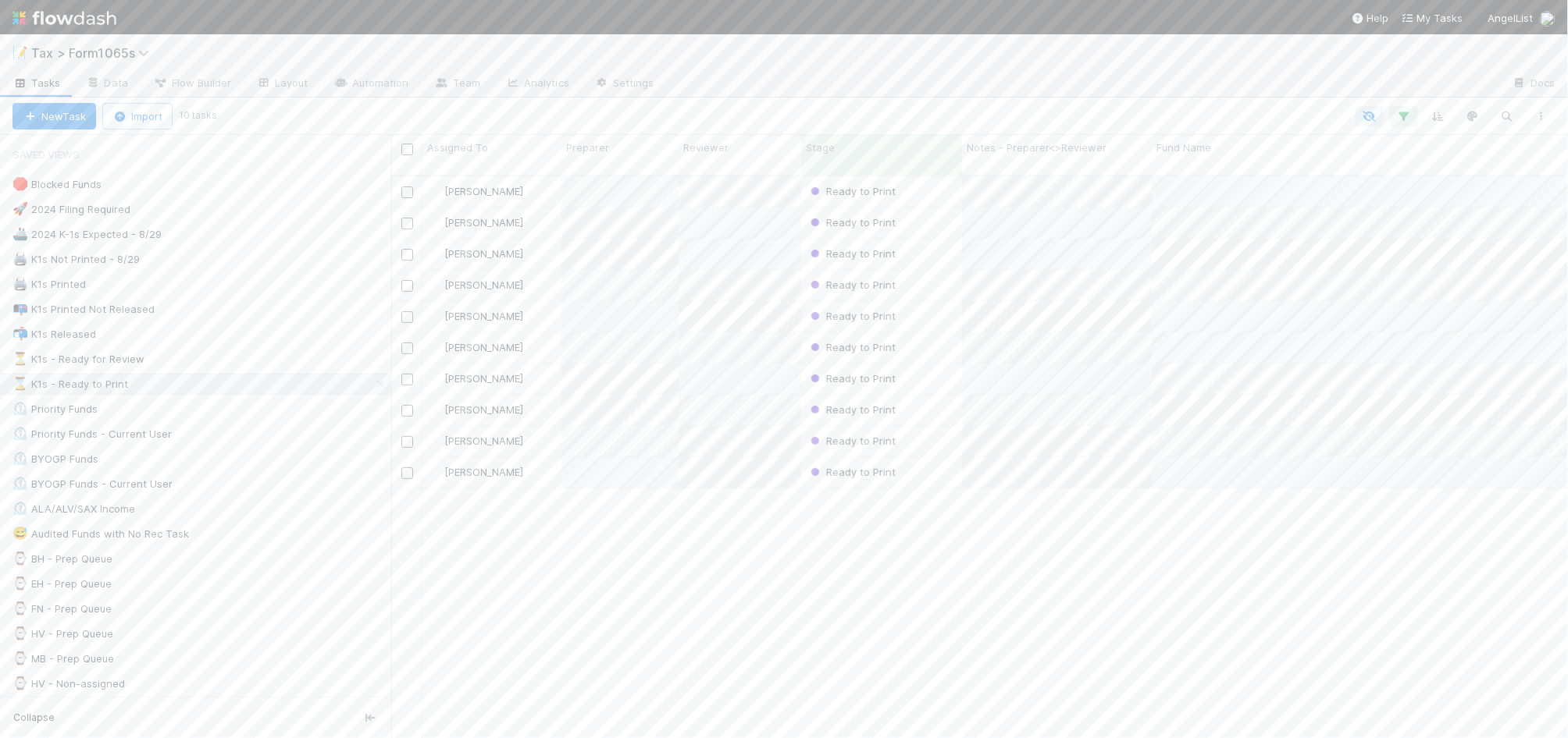
scroll to position [560, 1162]
click at [940, 559] on div "Helen Vo Ready to Print 8/21/25, 12:04:25 AM 23 7 0 5 1 0 8 Helen Vo Ready to P…" at bounding box center [979, 463] width 1177 height 575
click at [264, 369] on div "⏳ K1s - Ready for Review 28" at bounding box center [201, 360] width 378 height 19
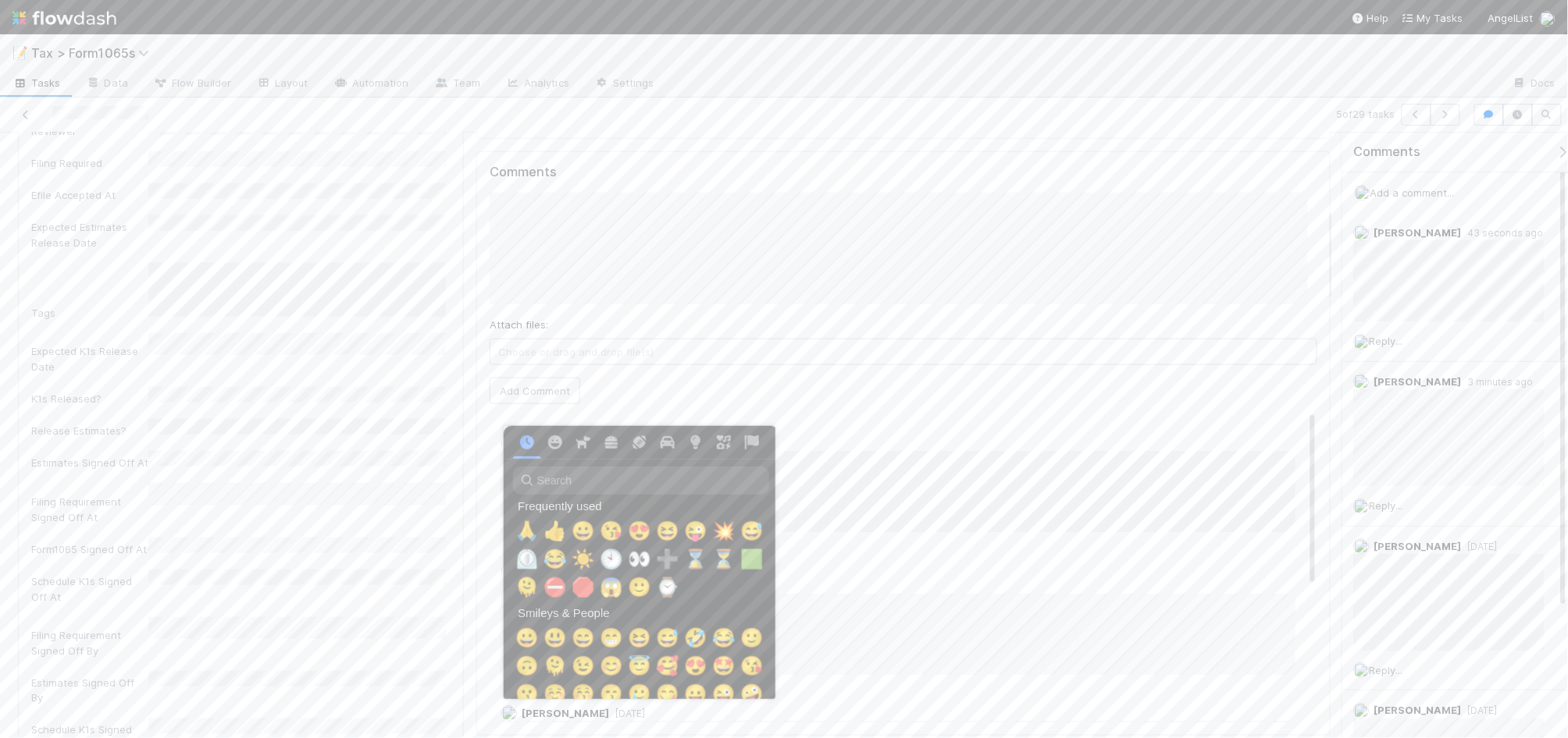
scroll to position [0, 9]
click at [512, 532] on span "🙏" at bounding box center [524, 532] width 23 height 22
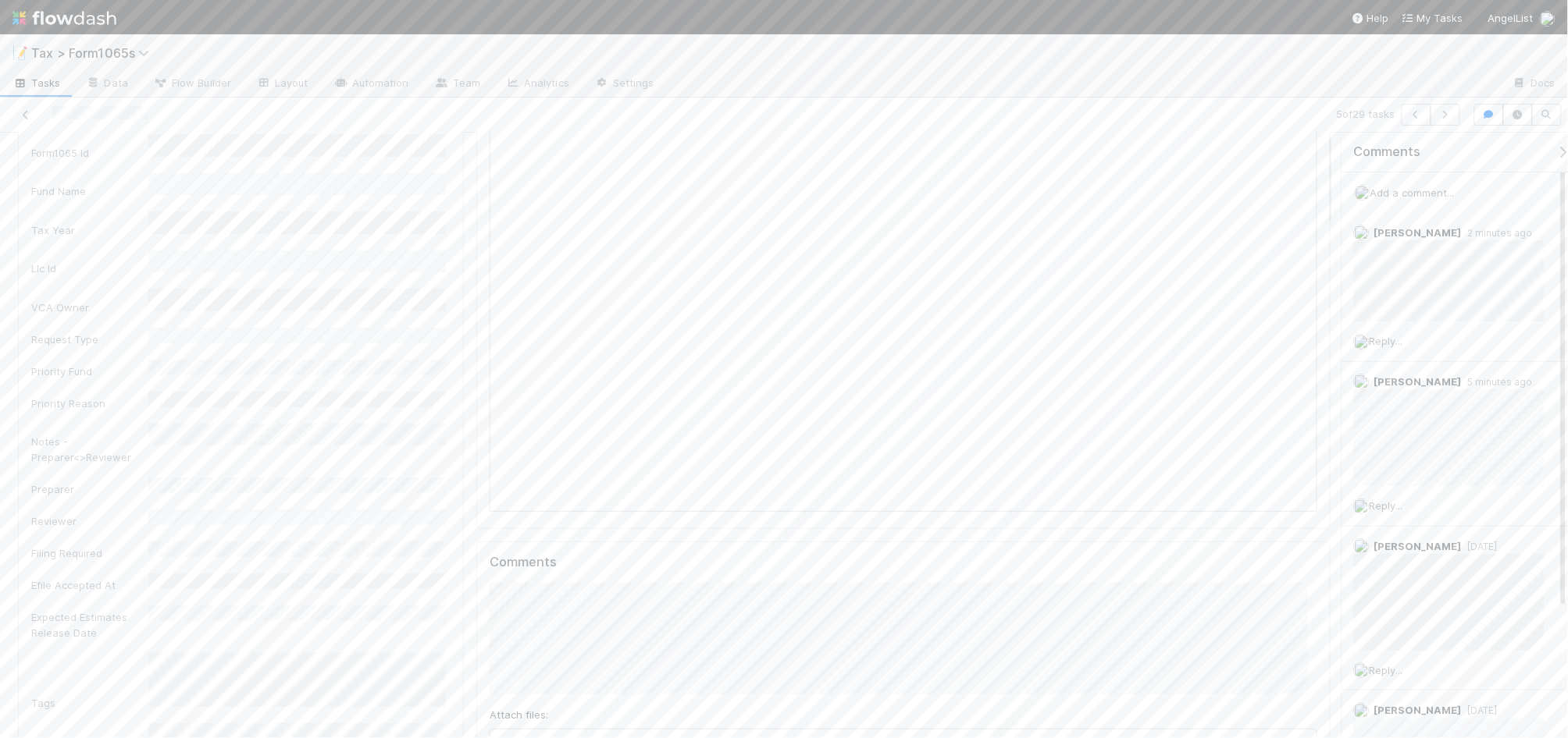
scroll to position [0, 0]
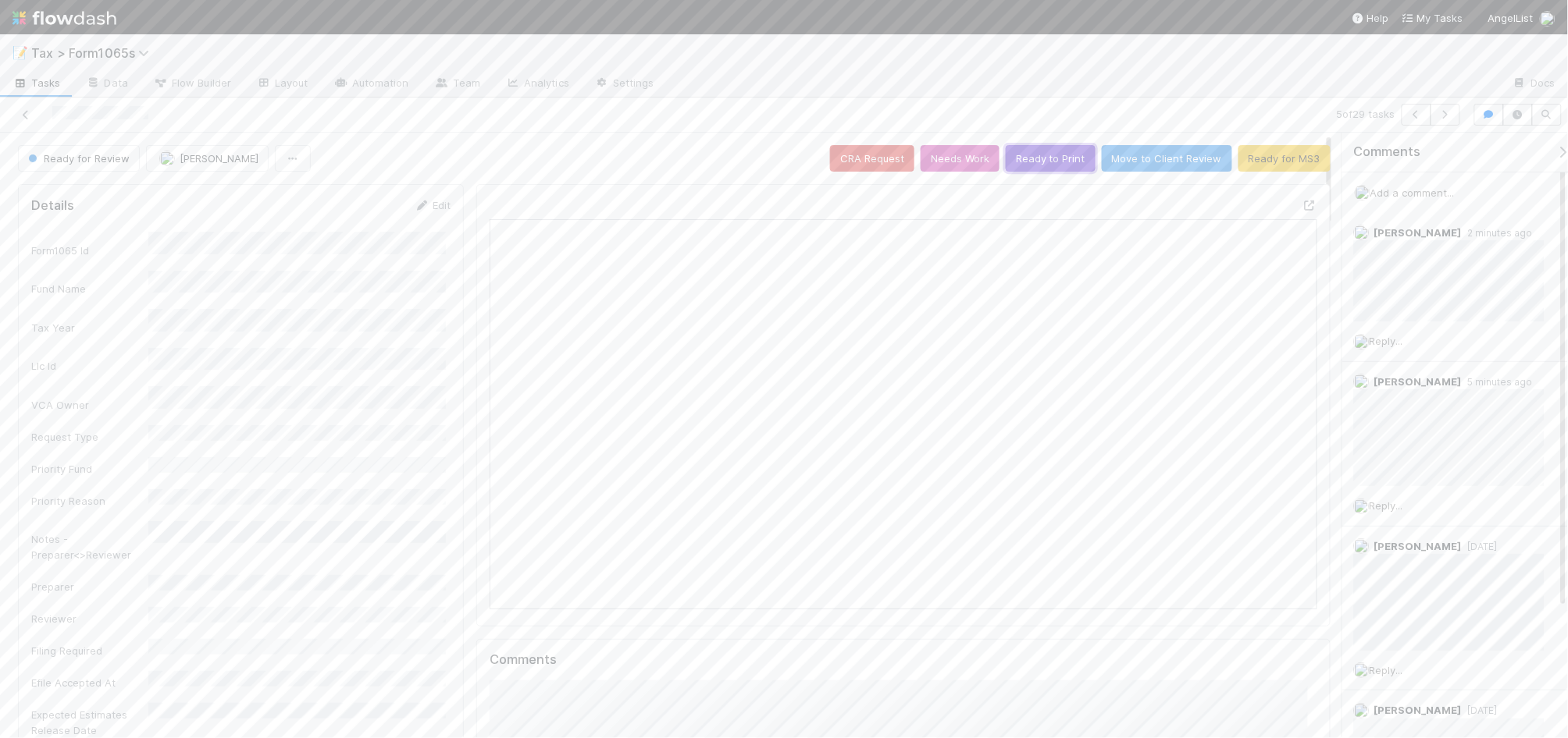
click at [1047, 161] on button "Ready to Print" at bounding box center [1050, 159] width 90 height 27
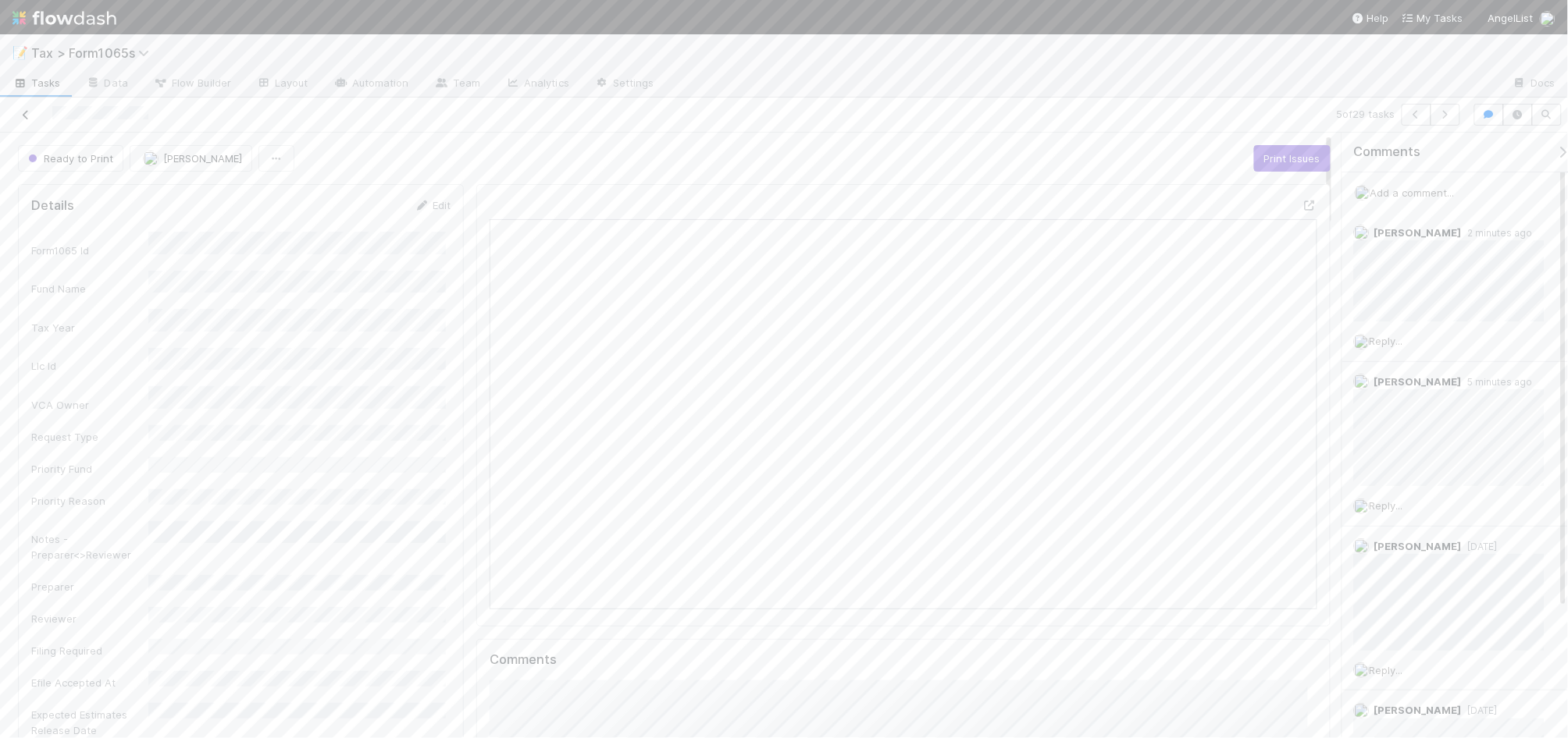
click at [27, 117] on icon at bounding box center [26, 114] width 16 height 10
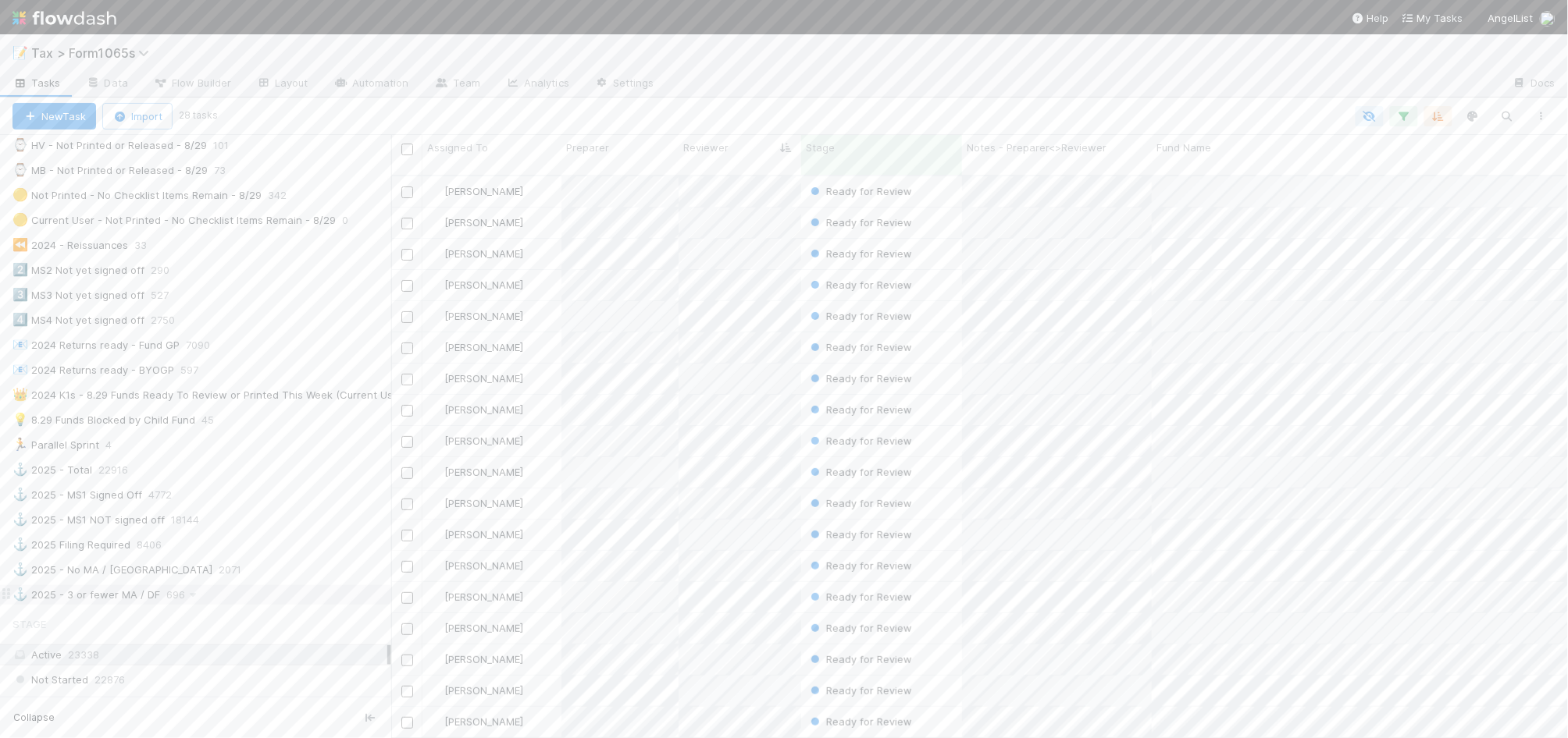
scroll to position [683, 0]
click at [294, 385] on div "💡 8.29 Funds Blocked by Child Fund 45" at bounding box center [201, 376] width 378 height 19
drag, startPoint x: 392, startPoint y: 493, endPoint x: 449, endPoint y: 489, distance: 57.1
click at [449, 489] on div at bounding box center [449, 436] width 1 height 603
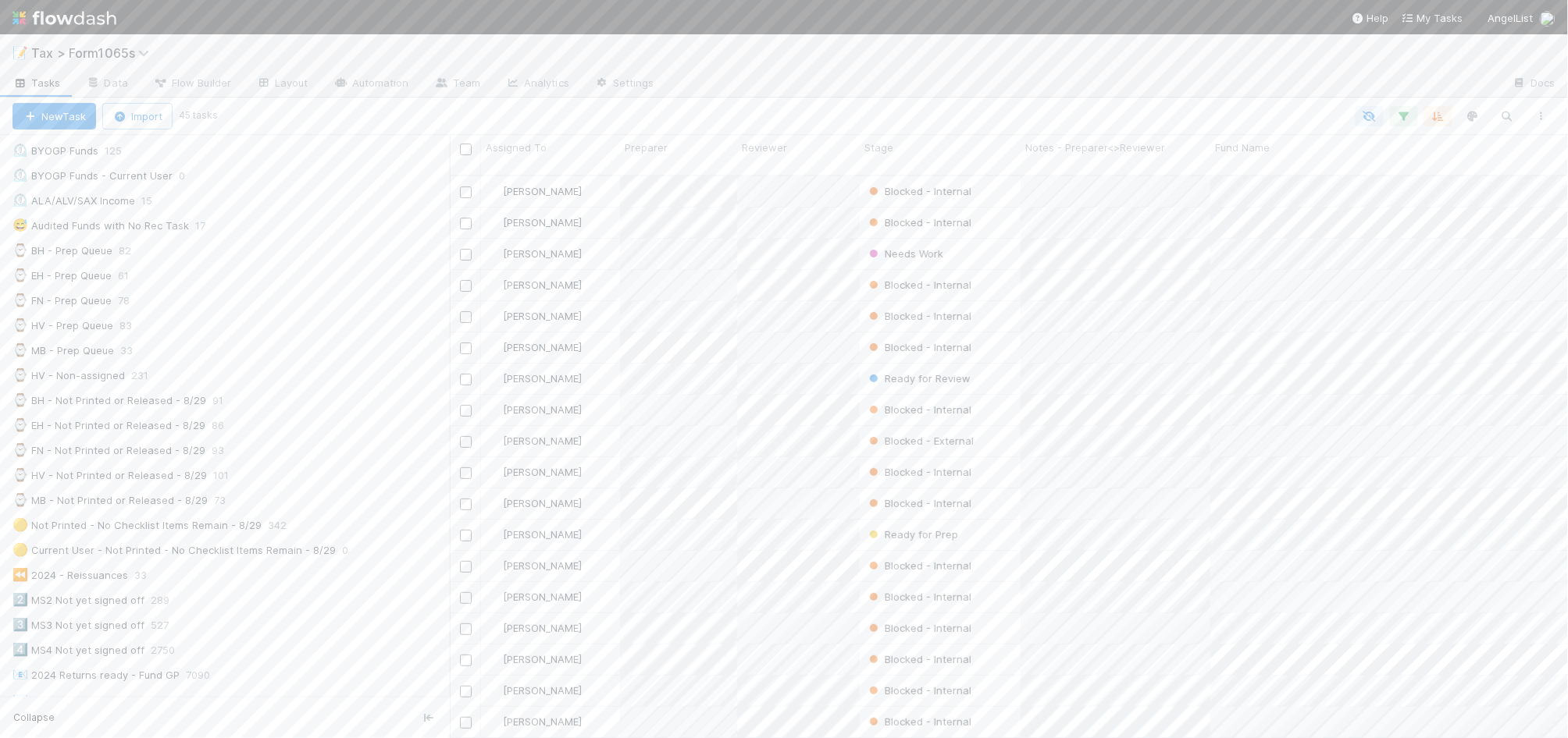
scroll to position [292, 0]
click at [238, 321] on div "⌚ FN - Prep Queue 78" at bounding box center [230, 316] width 437 height 19
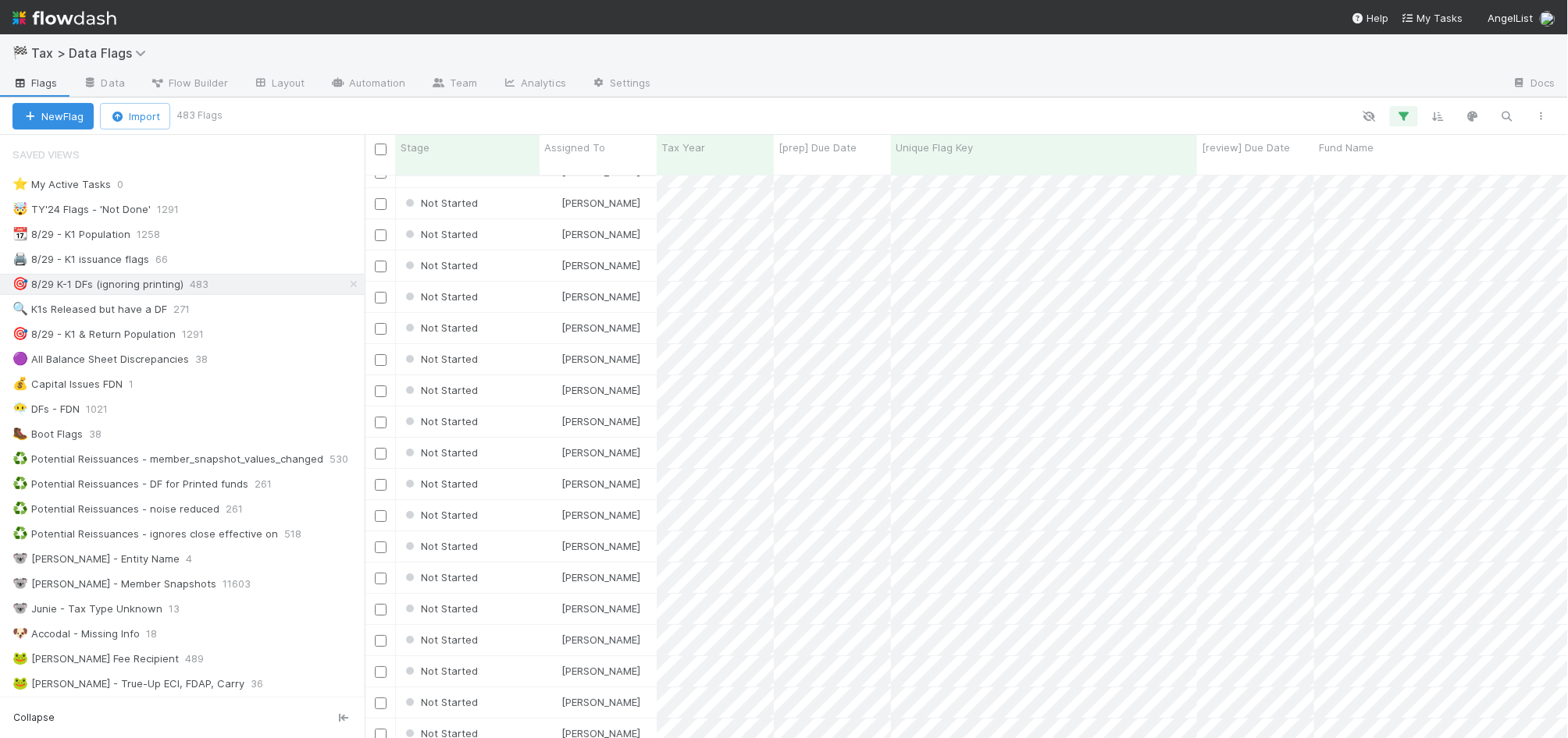
scroll to position [1951, 0]
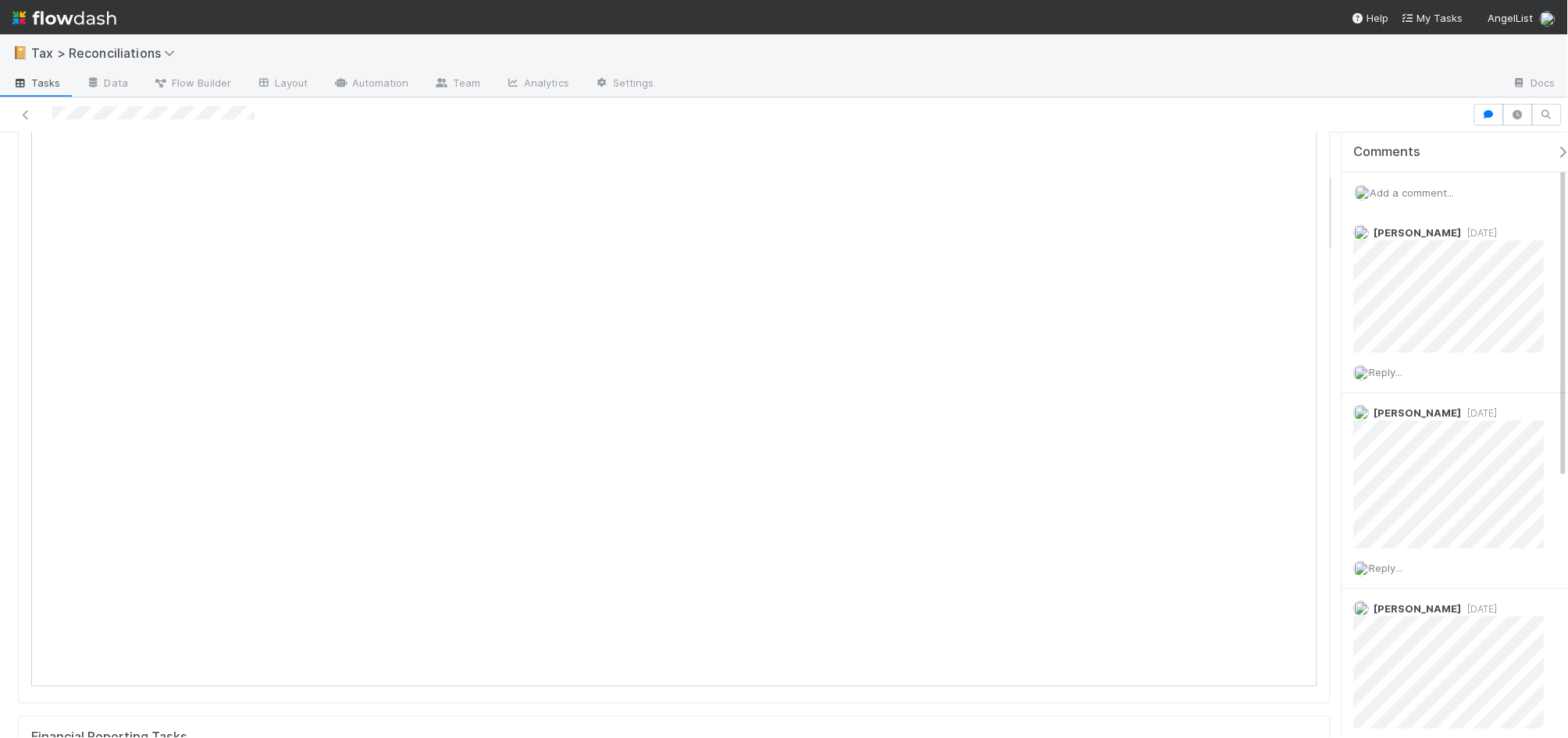
click at [1437, 193] on span "Add a comment..." at bounding box center [1412, 193] width 84 height 12
click at [1360, 276] on div "Attach files: Choose or drag and drop file(s) Add Comment" at bounding box center [1462, 372] width 215 height 344
click at [1416, 597] on button "Add Comment" at bounding box center [1412, 601] width 90 height 27
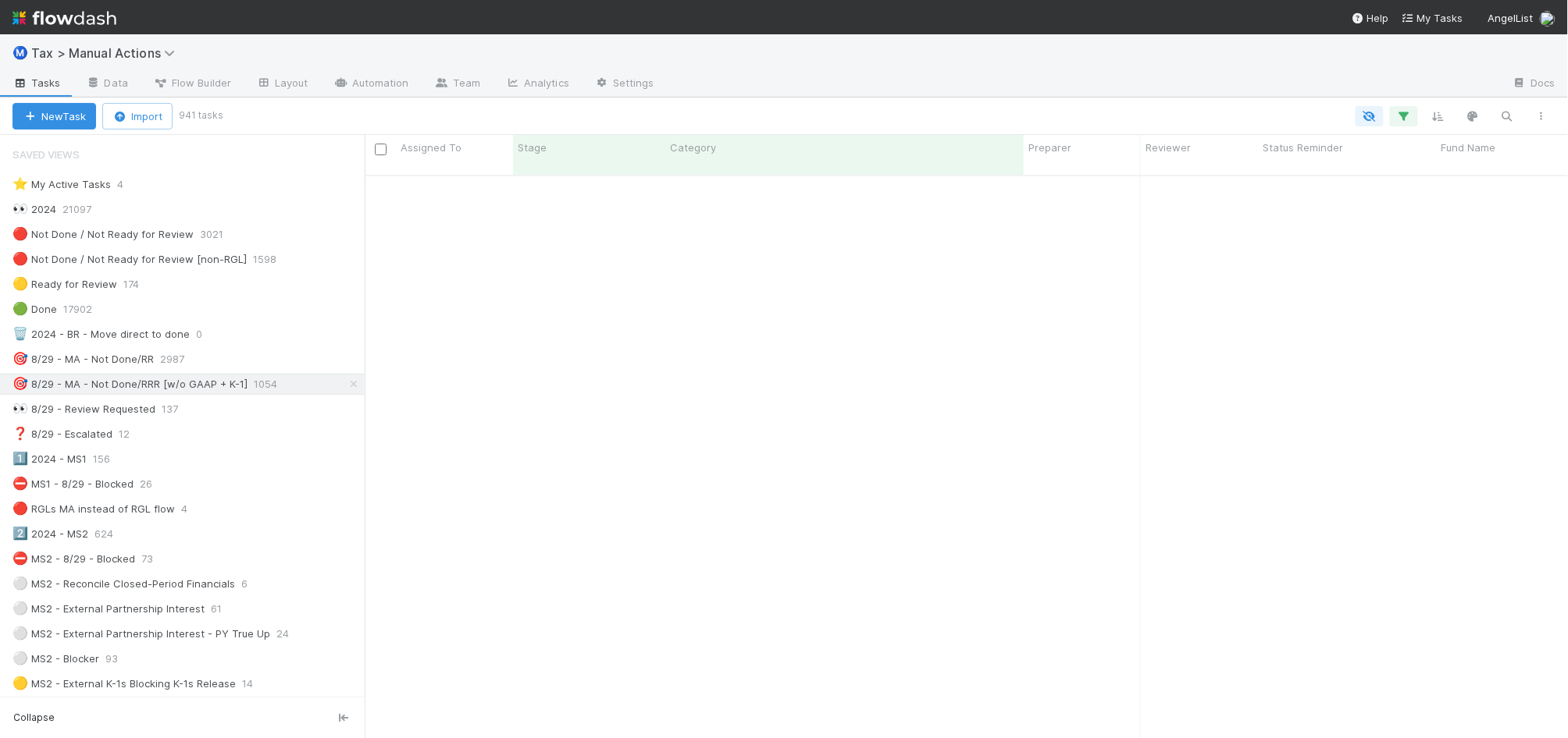
scroll to position [560, 1190]
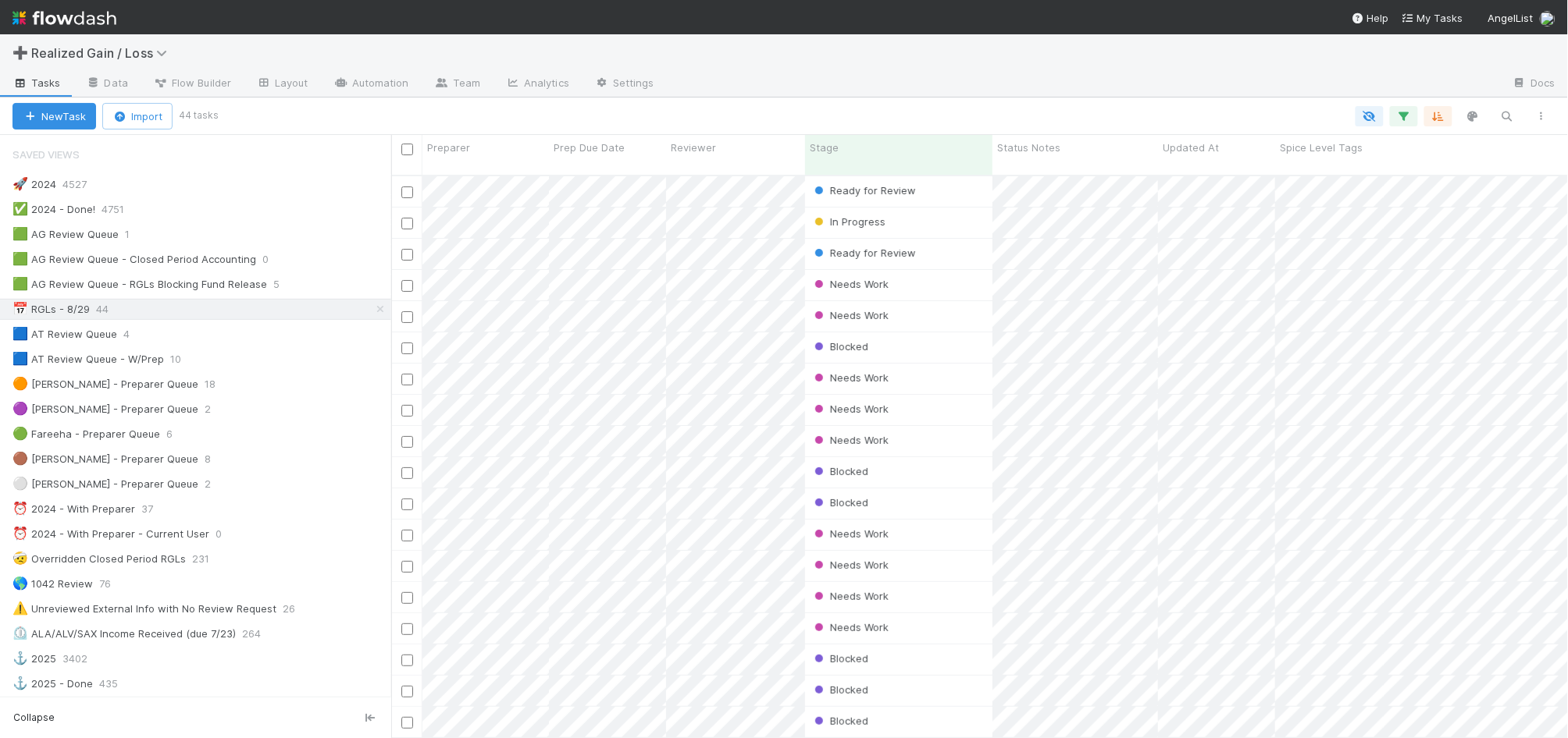
scroll to position [560, 1162]
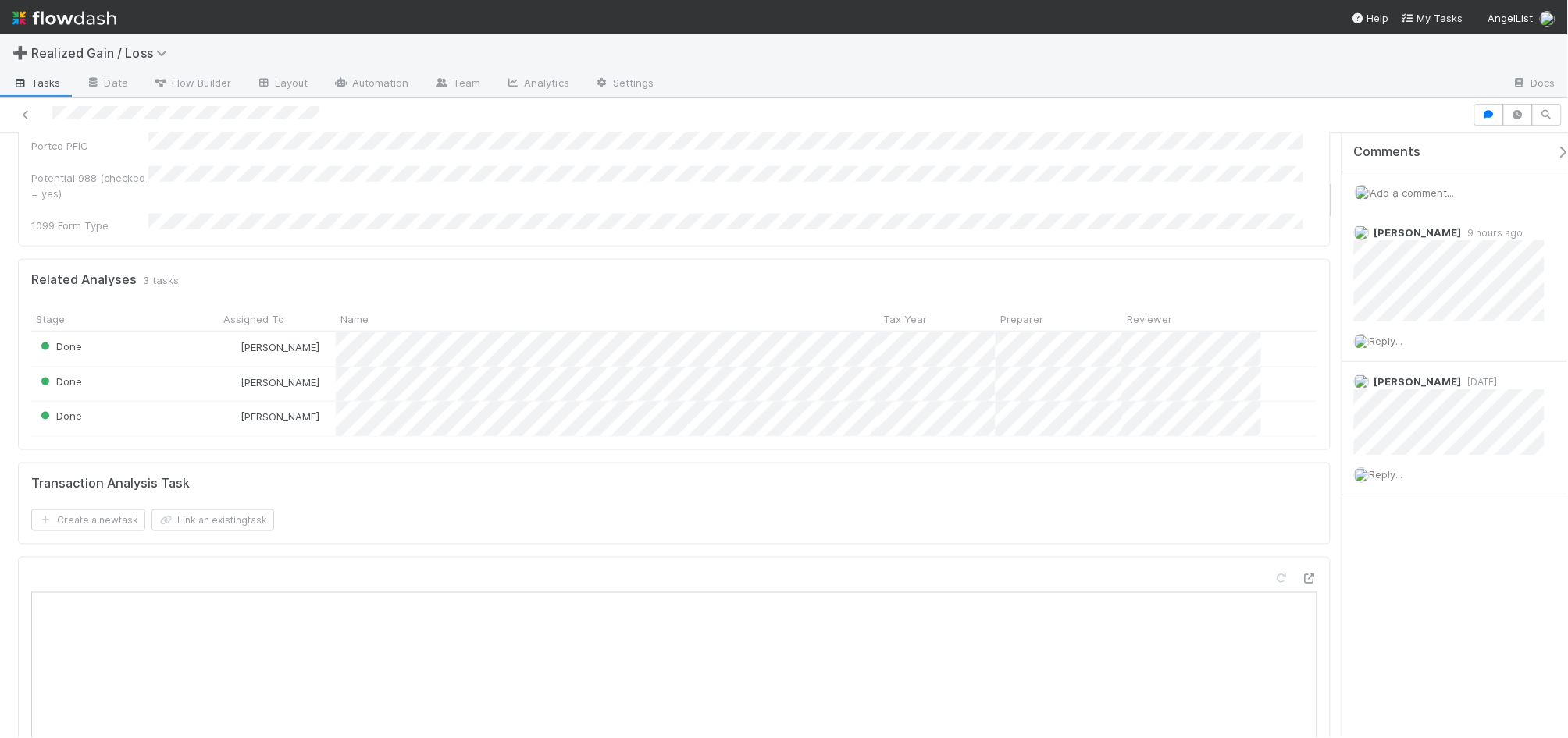
scroll to position [586, 0]
